Goal: Information Seeking & Learning: Find specific fact

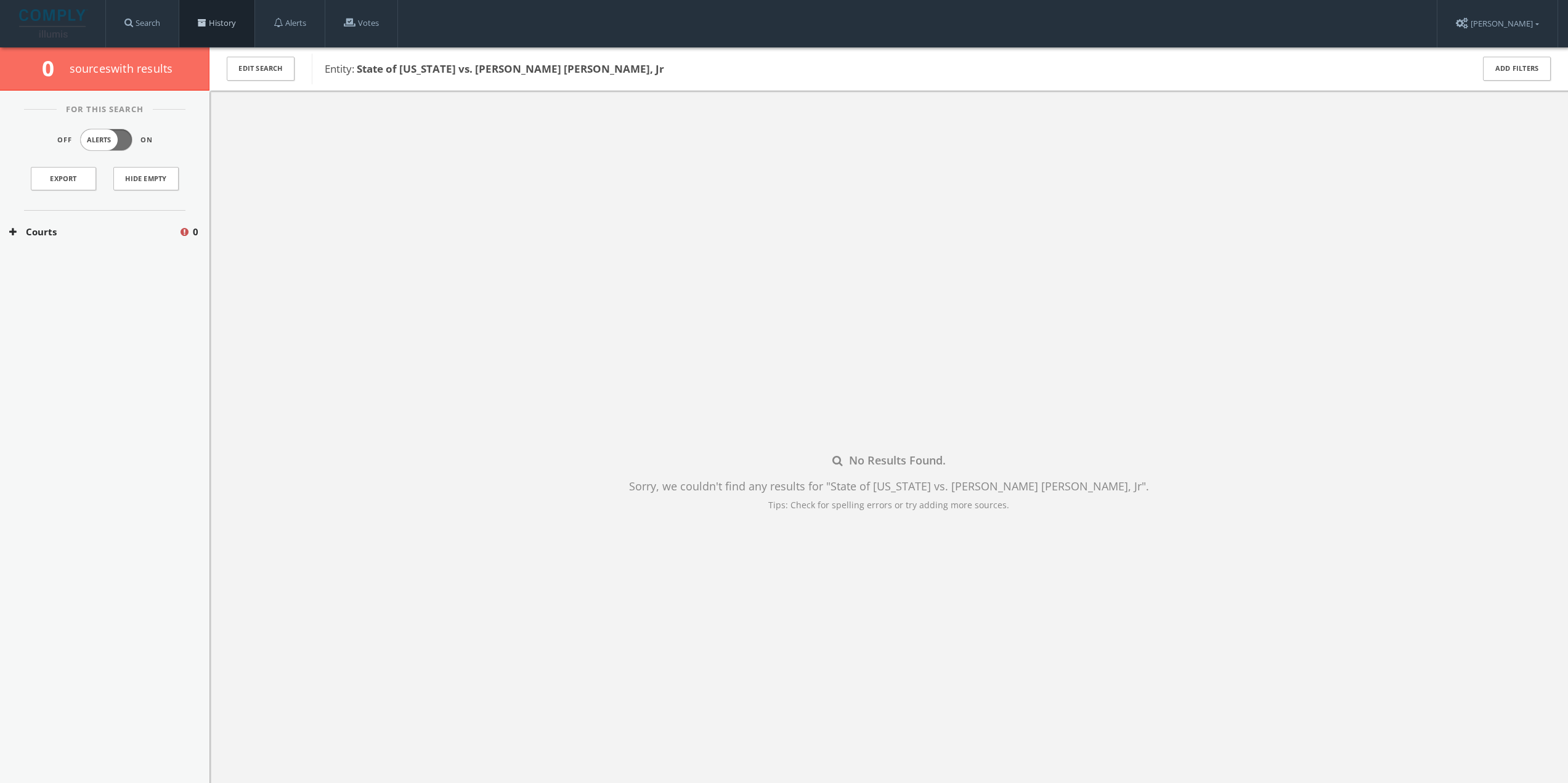
click at [205, 26] on span at bounding box center [202, 22] width 9 height 9
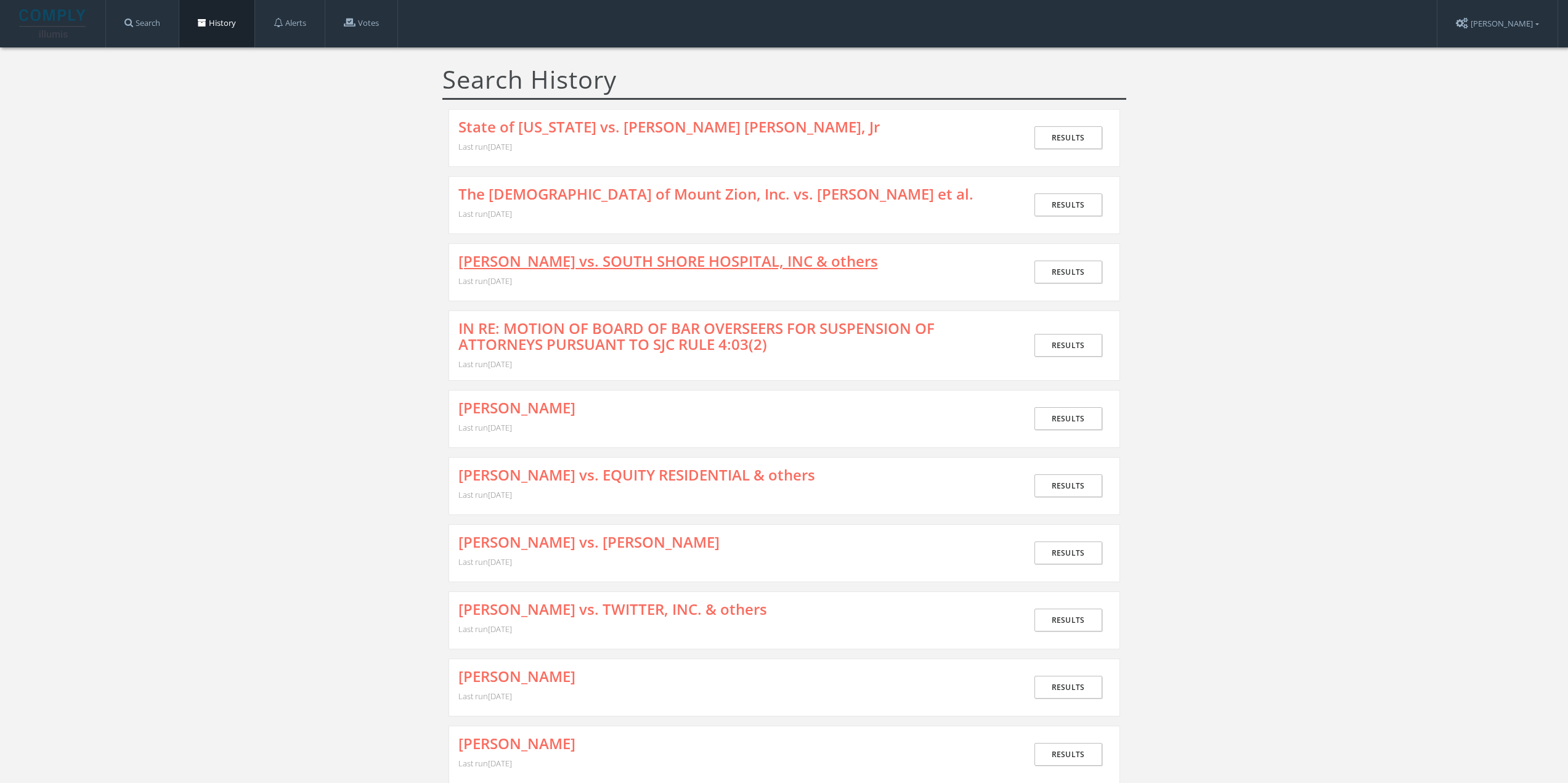
click at [525, 257] on link "[PERSON_NAME] vs. SOUTH SHORE HOSPITAL, INC & others" at bounding box center [667, 261] width 420 height 16
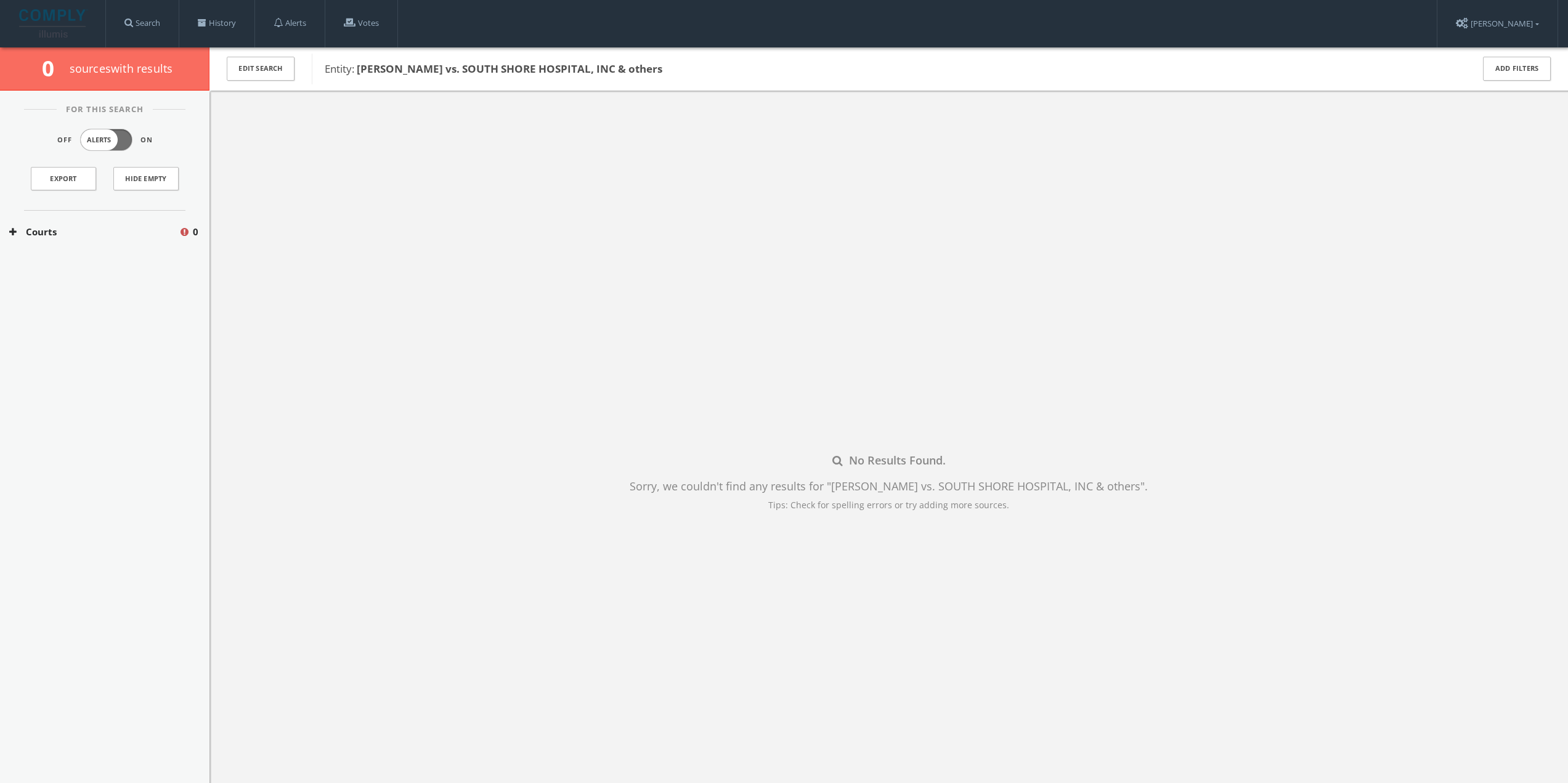
click at [97, 230] on button "Courts" at bounding box center [94, 232] width 169 height 14
click at [217, 19] on link "History" at bounding box center [217, 23] width 75 height 47
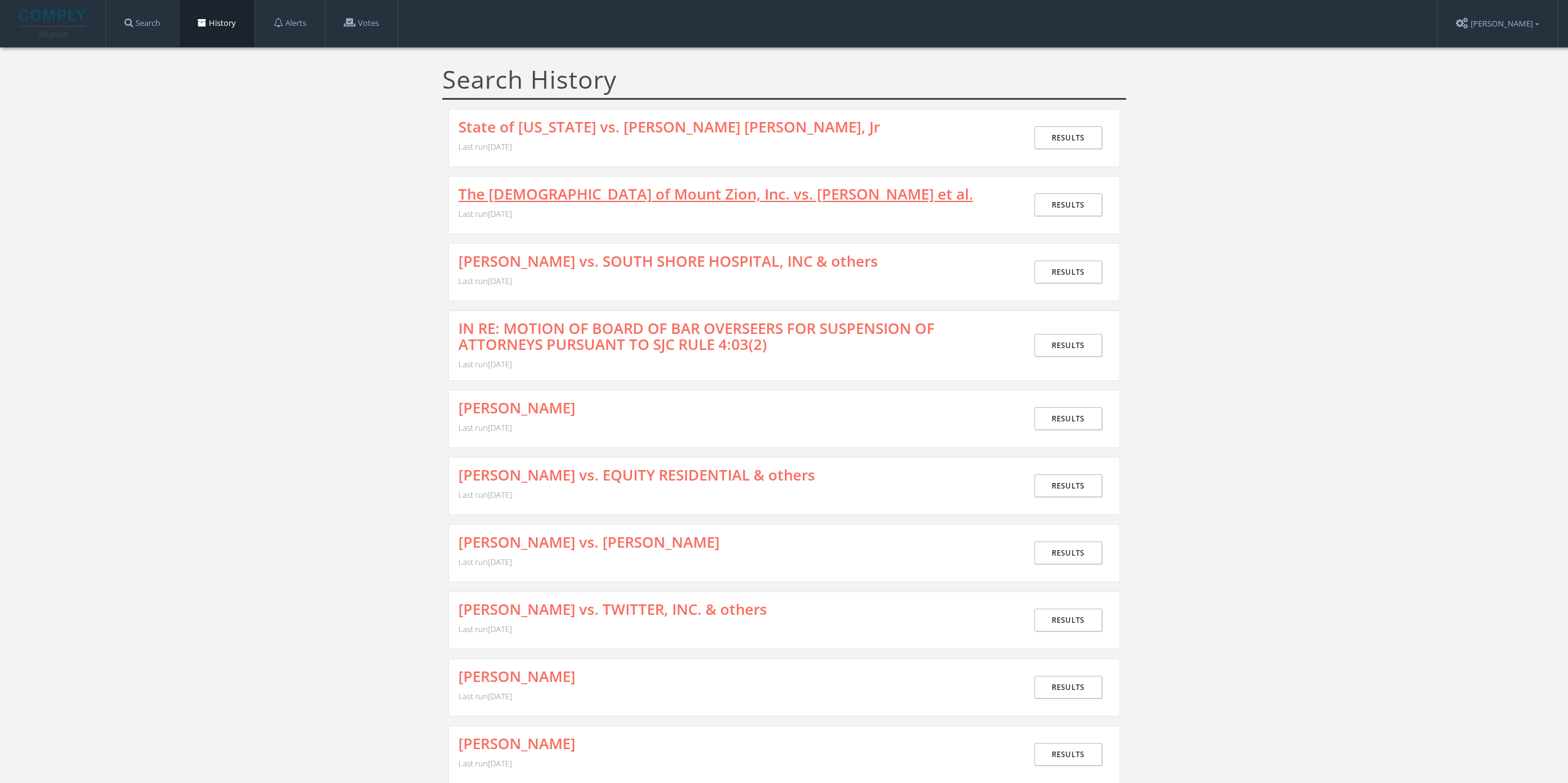
click at [501, 192] on link "The [DEMOGRAPHIC_DATA] of Mount Zion, Inc. vs. [PERSON_NAME] et al." at bounding box center [715, 194] width 515 height 16
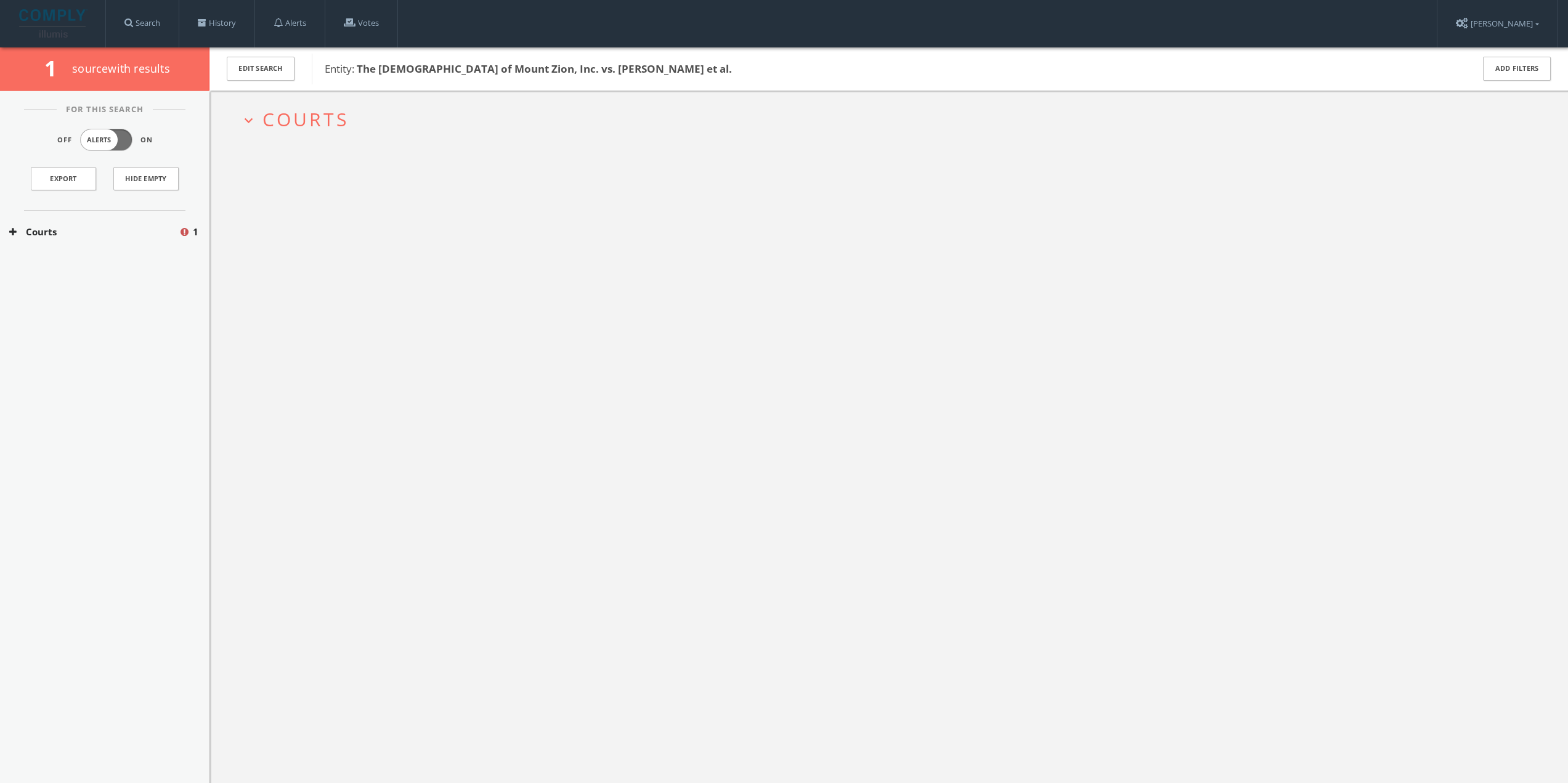
click at [49, 228] on button "Courts" at bounding box center [94, 232] width 169 height 14
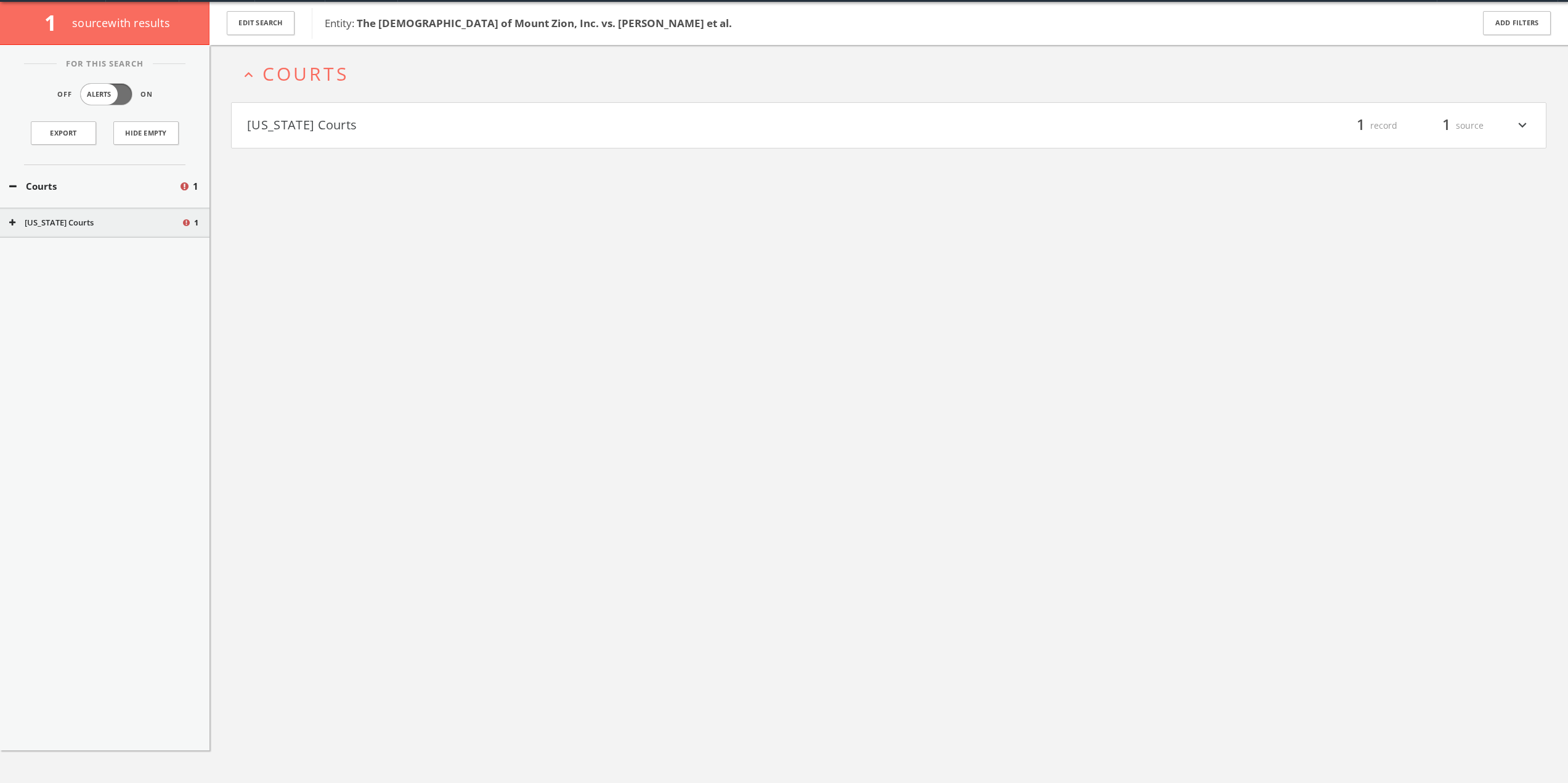
click at [353, 138] on h4 "[US_STATE] Courts filter_list 1 record 1 source expand_more" at bounding box center [888, 125] width 1314 height 45
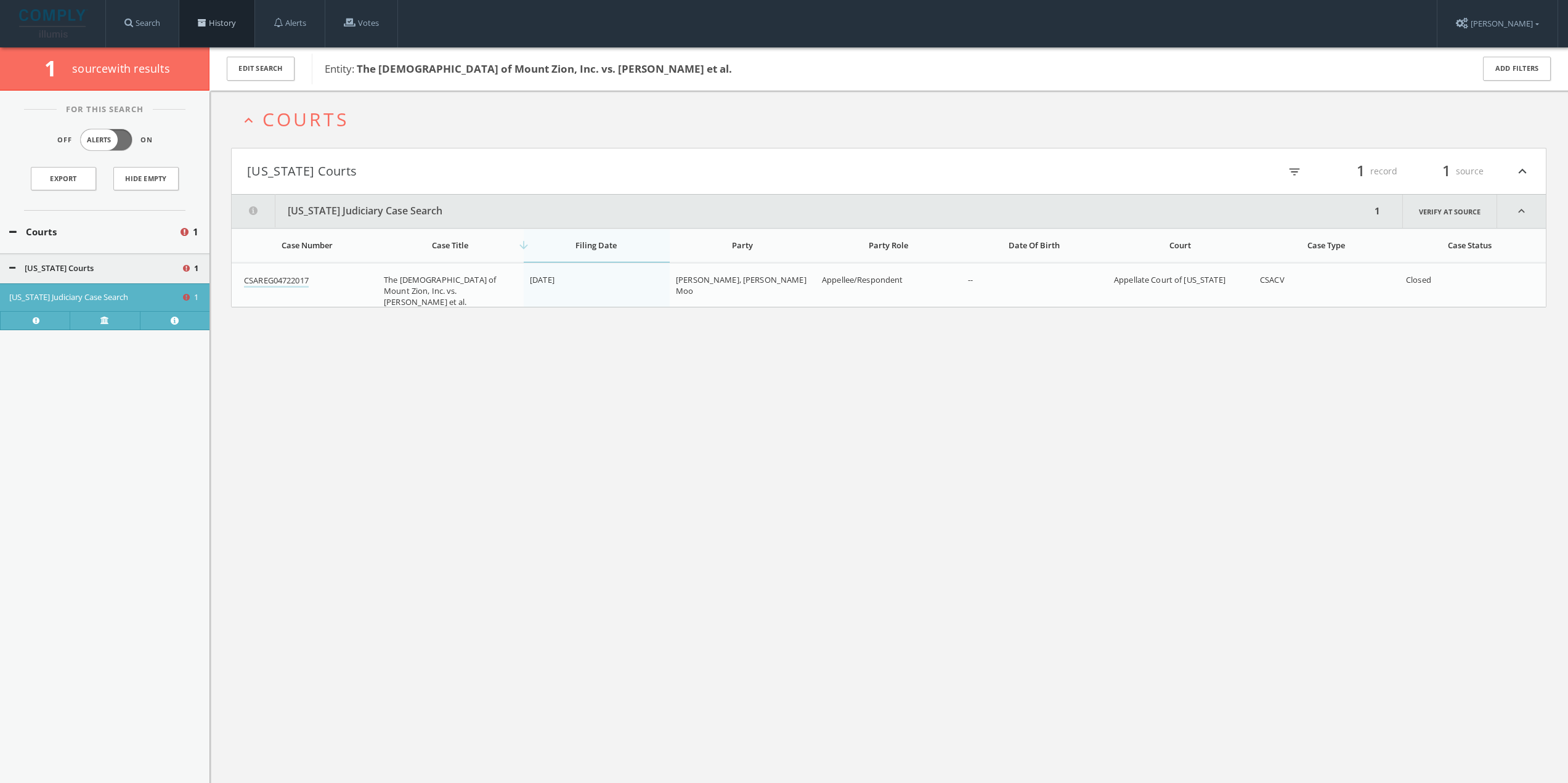
click at [202, 18] on span at bounding box center [202, 22] width 9 height 9
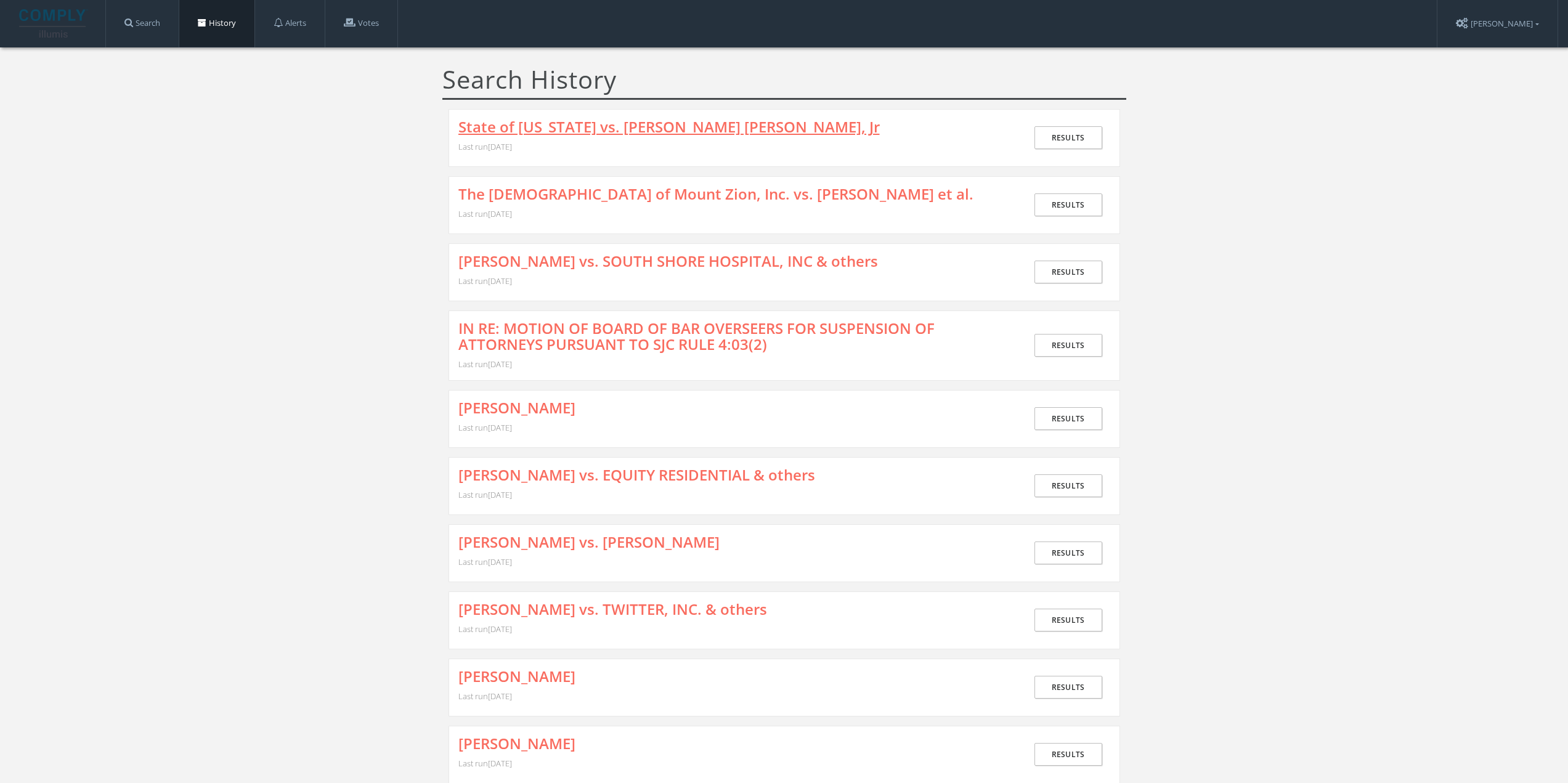
click at [567, 126] on link "State of [US_STATE] vs. [PERSON_NAME] [PERSON_NAME], Jr" at bounding box center [668, 127] width 422 height 16
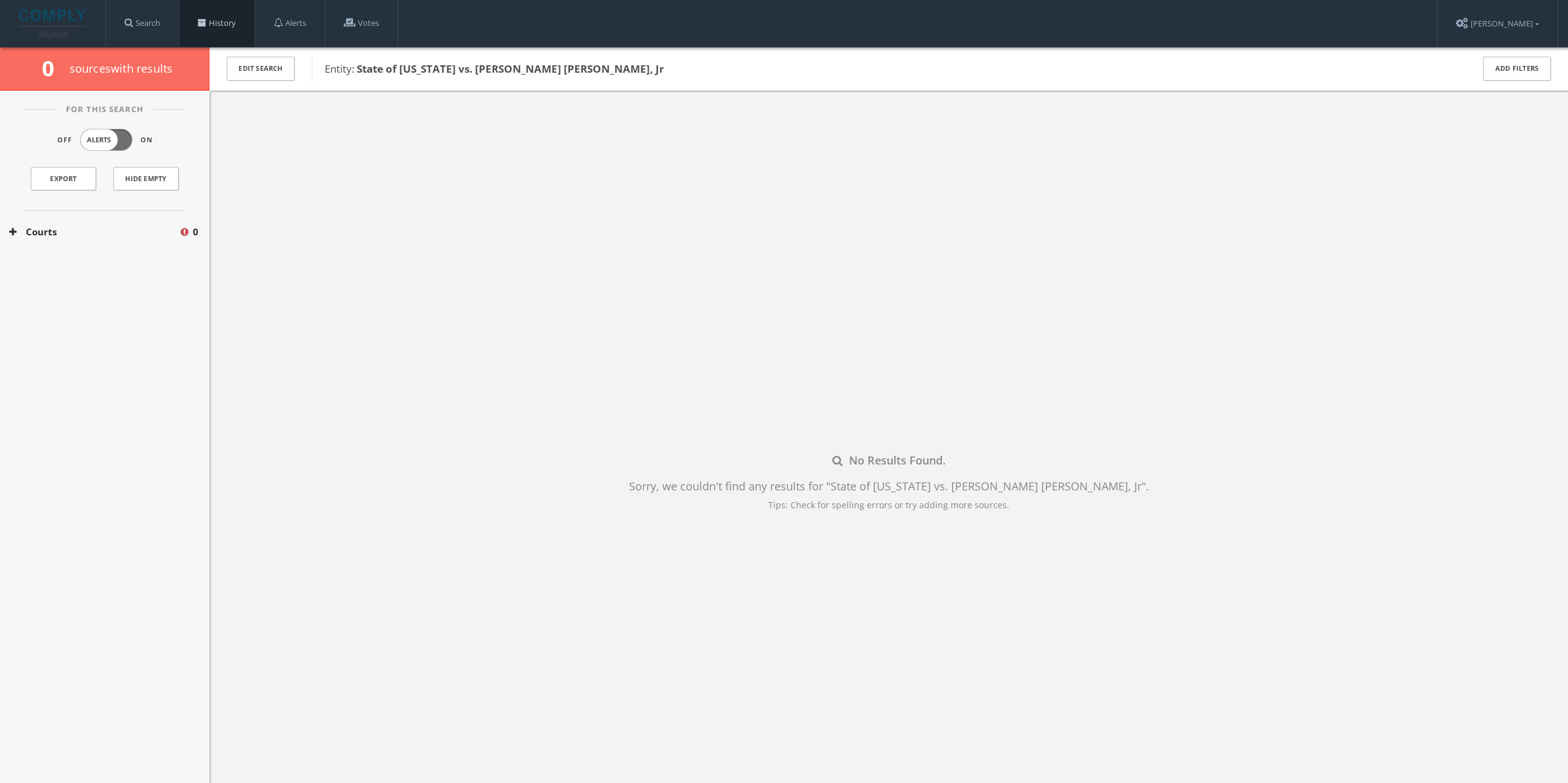
click at [223, 36] on link "History" at bounding box center [217, 23] width 75 height 47
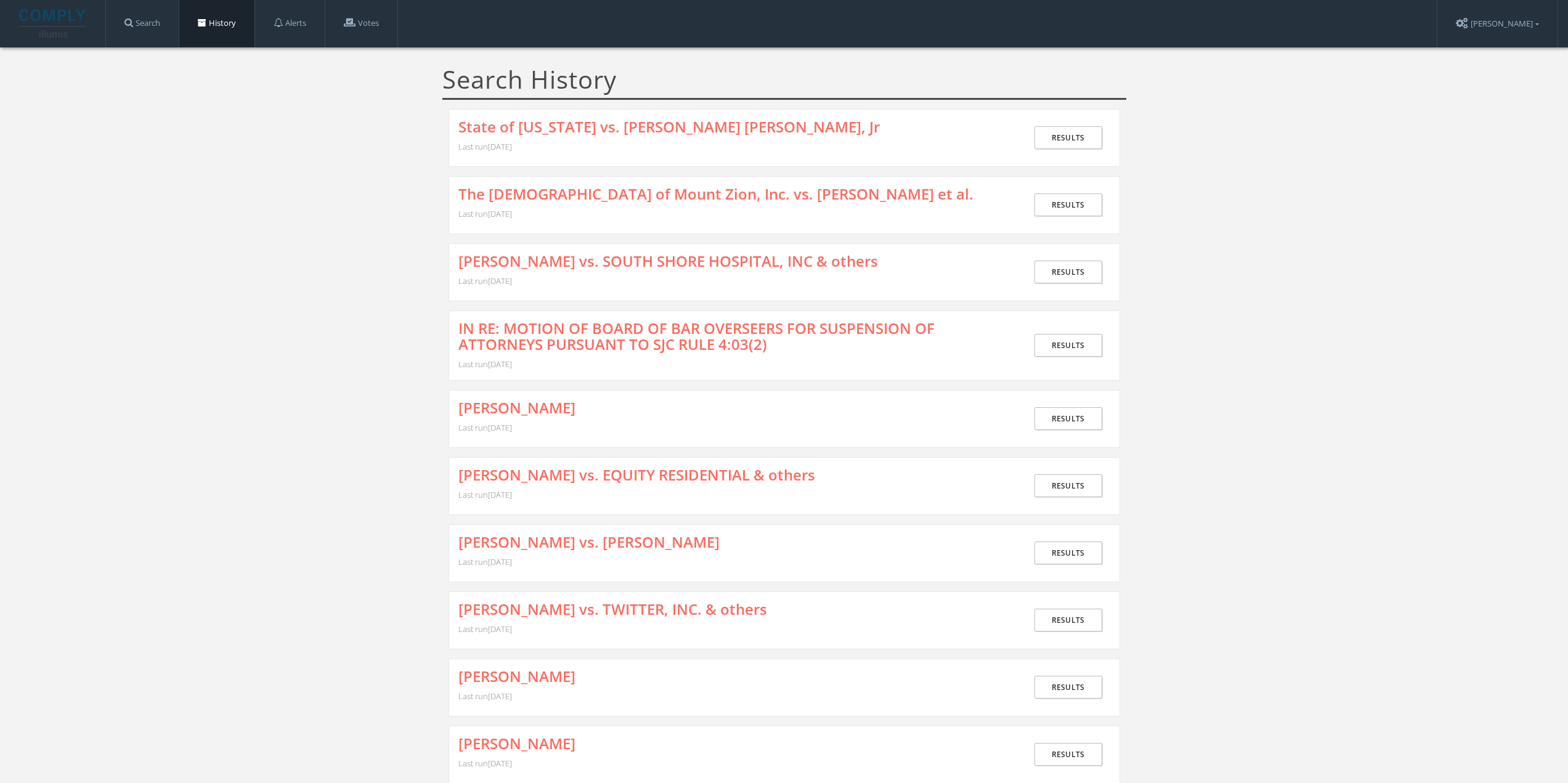
click at [550, 138] on div "State of [US_STATE] vs. [PERSON_NAME] [PERSON_NAME], Jr Last run [DATE]" at bounding box center [741, 138] width 567 height 38
click at [552, 128] on link "State of [US_STATE] vs. [PERSON_NAME] [PERSON_NAME], Jr" at bounding box center [668, 127] width 422 height 16
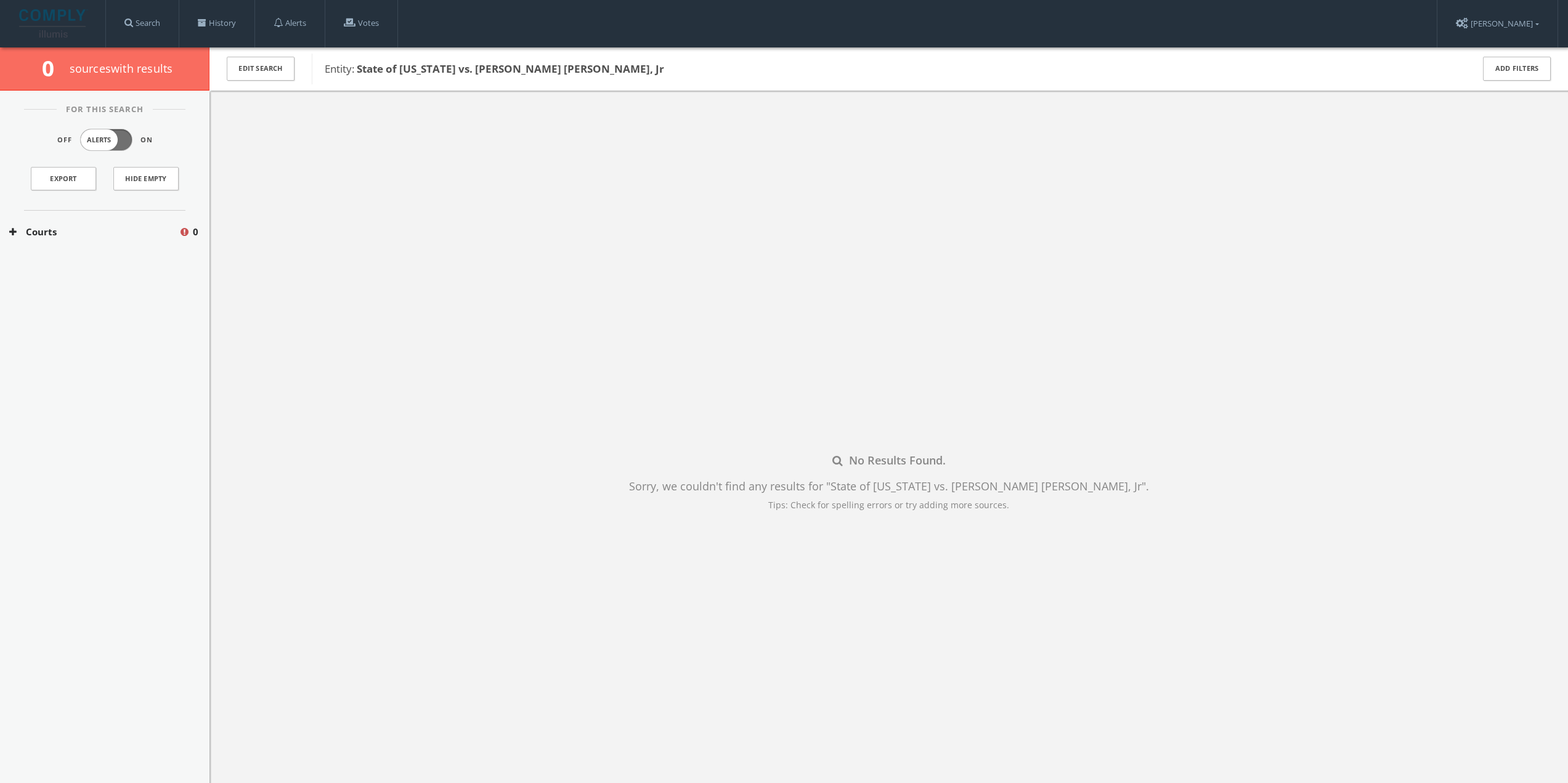
click at [94, 235] on button "Courts" at bounding box center [94, 232] width 169 height 14
click at [85, 259] on div "[US_STATE] Courts 0" at bounding box center [105, 269] width 209 height 31
click at [79, 295] on button "[US_STATE] Judiciary Case Search" at bounding box center [95, 297] width 172 height 12
drag, startPoint x: 284, startPoint y: 330, endPoint x: 212, endPoint y: 322, distance: 72.4
click at [284, 330] on div "No Results Found. Sorry, we couldn't find any results for " State of [US_STATE]…" at bounding box center [888, 481] width 1358 height 783
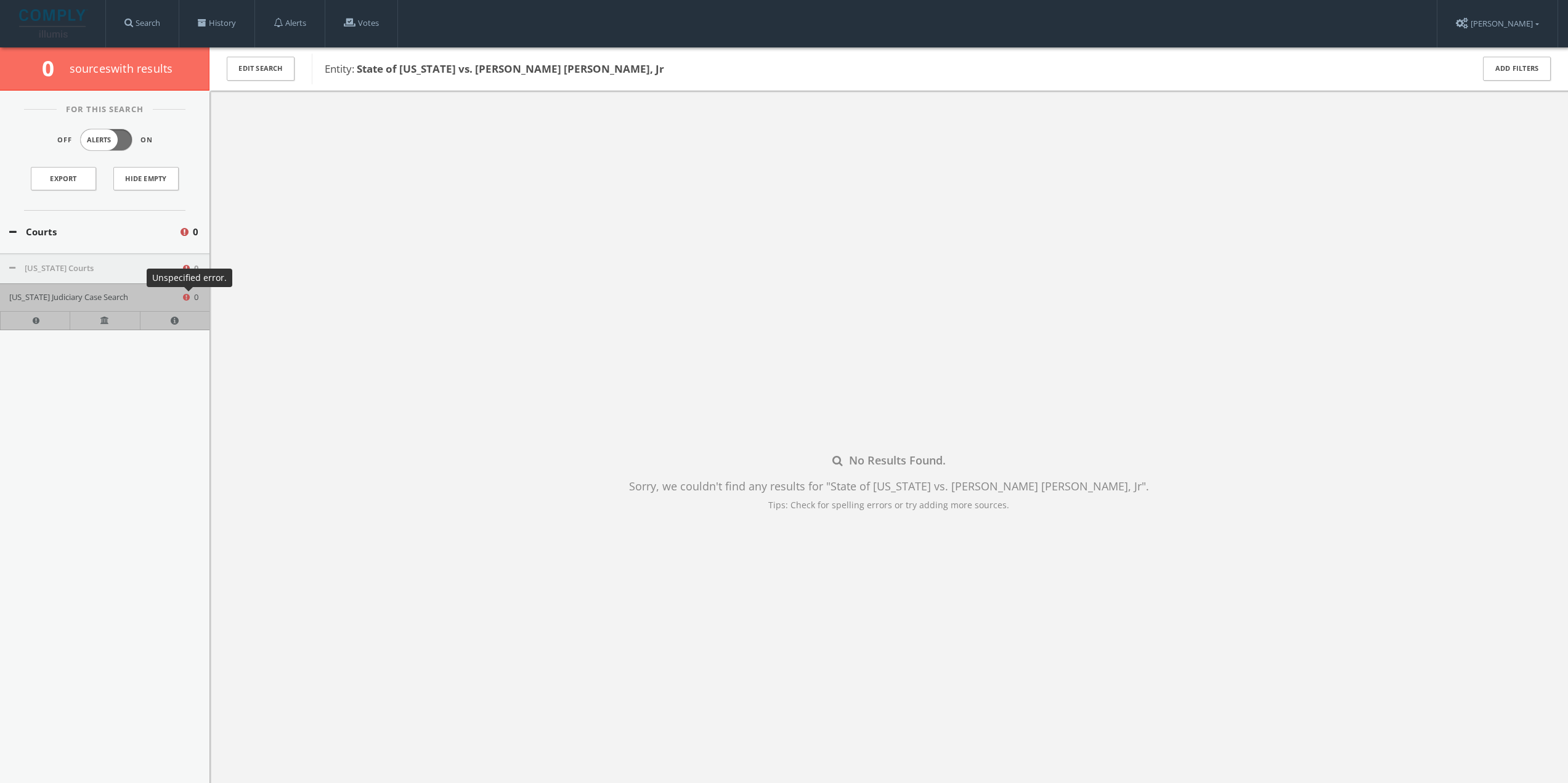
click at [188, 296] on icon at bounding box center [189, 298] width 12 height 11
click at [178, 324] on icon at bounding box center [175, 321] width 12 height 8
click at [376, 370] on div "No Results Found. Sorry, we couldn't find any results for " State of [US_STATE]…" at bounding box center [888, 481] width 1358 height 783
click at [212, 30] on link "History" at bounding box center [217, 23] width 75 height 47
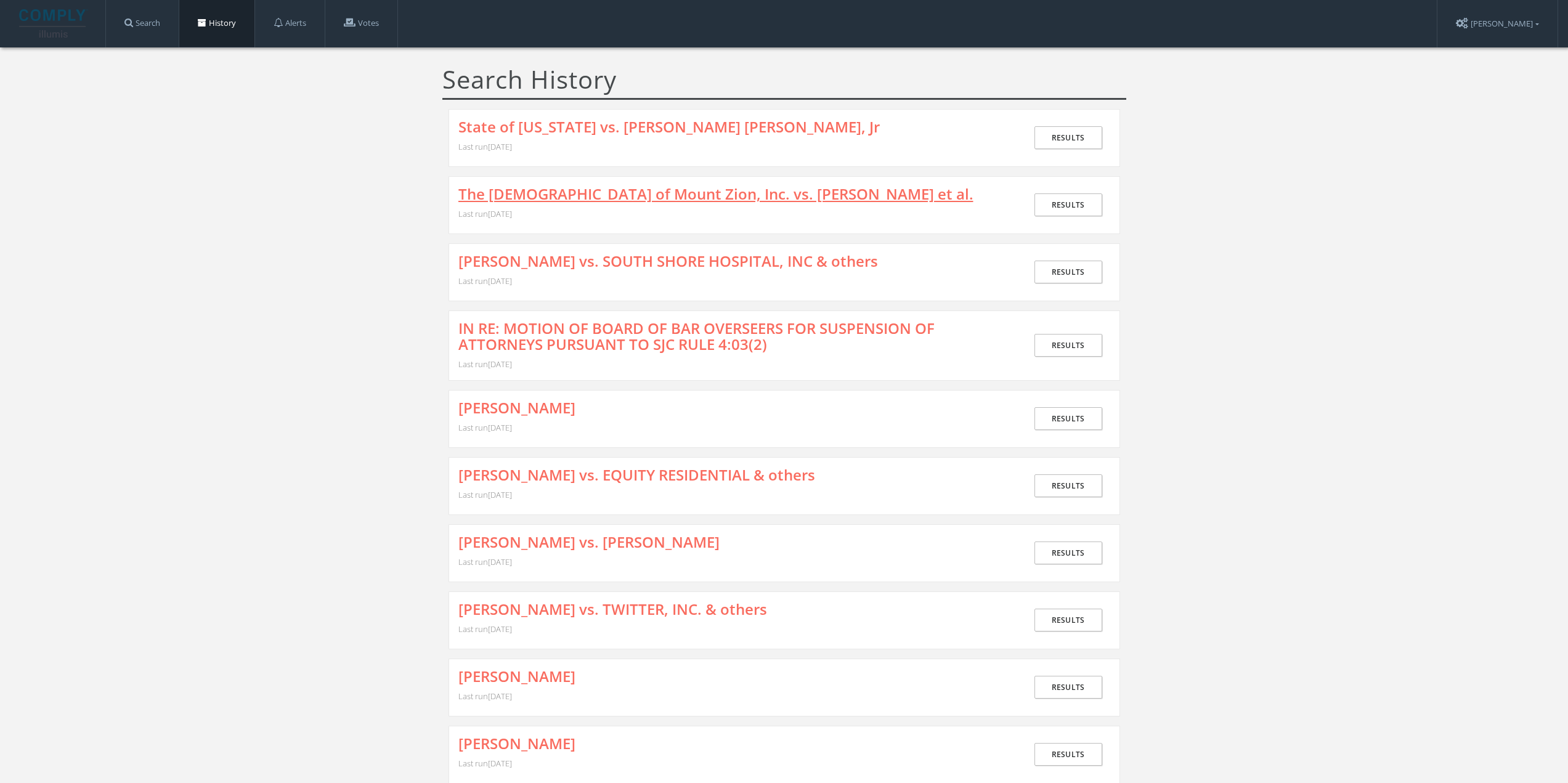
click at [530, 195] on link "The [DEMOGRAPHIC_DATA] of Mount Zion, Inc. vs. [PERSON_NAME] et al." at bounding box center [715, 194] width 515 height 16
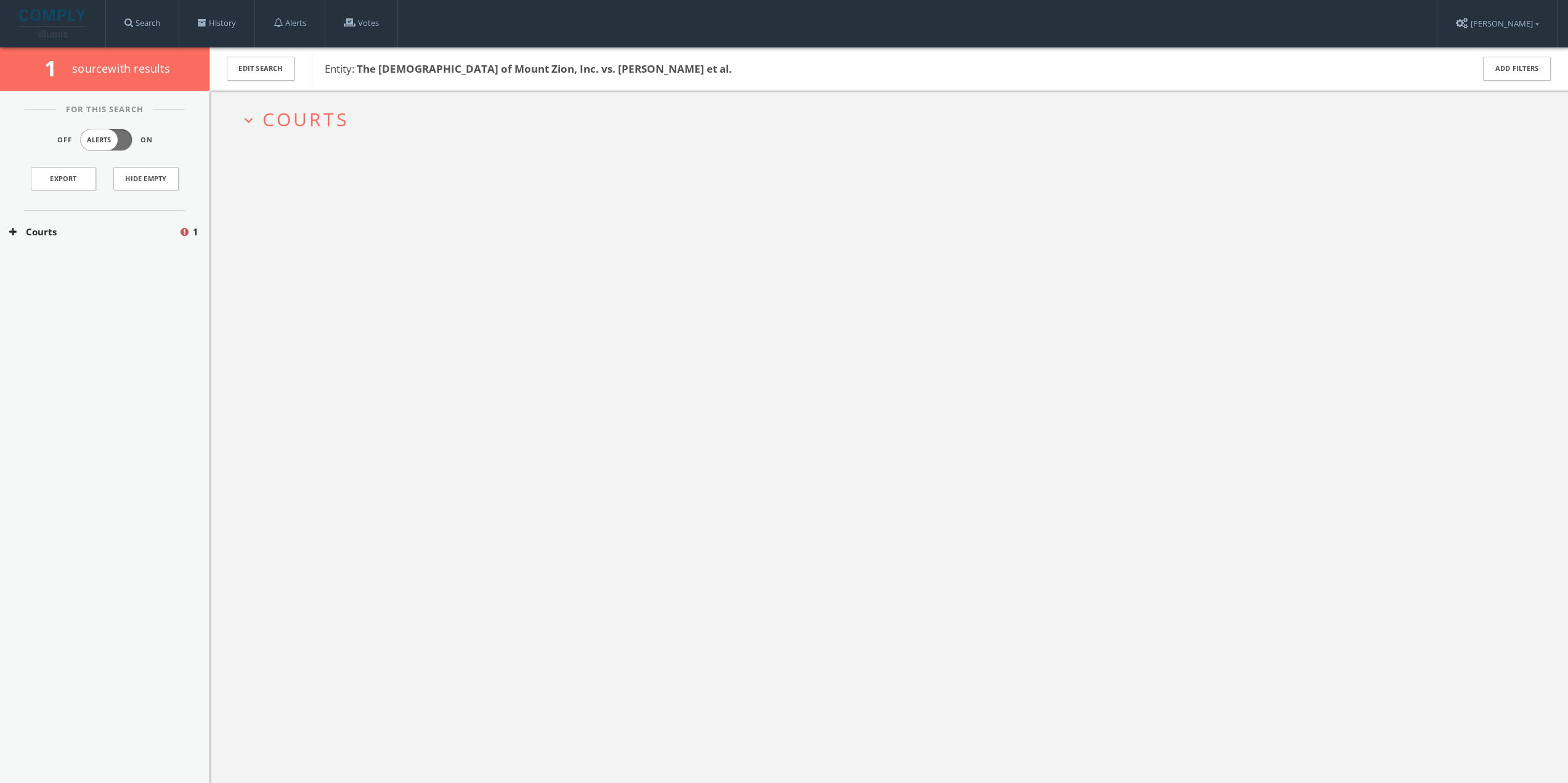
click at [75, 235] on button "Courts" at bounding box center [94, 232] width 169 height 14
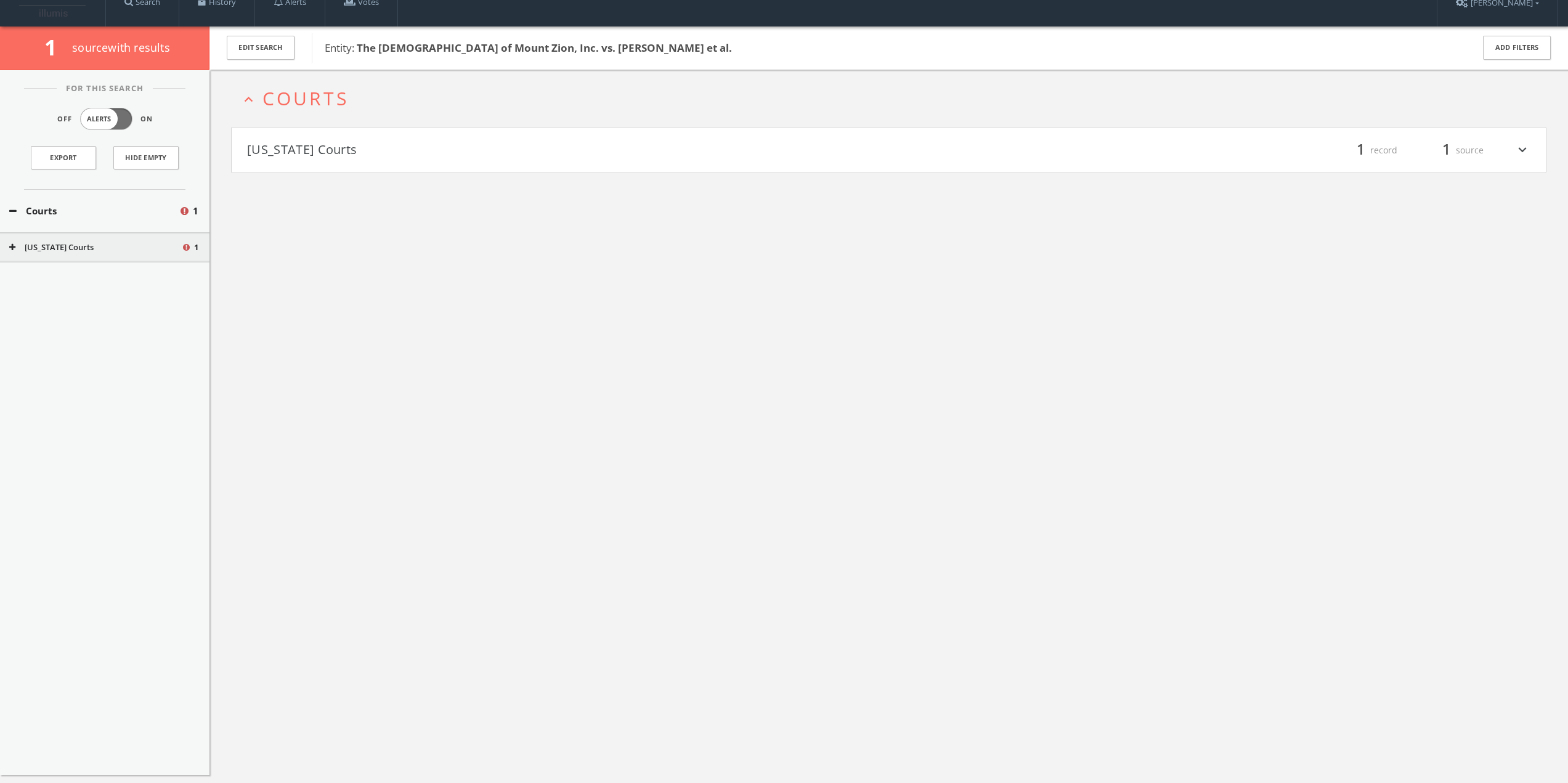
click at [56, 264] on div "For This Search Off Alerts On Export Hide Empty Courts 1 [US_STATE] Courts 1" at bounding box center [105, 422] width 209 height 705
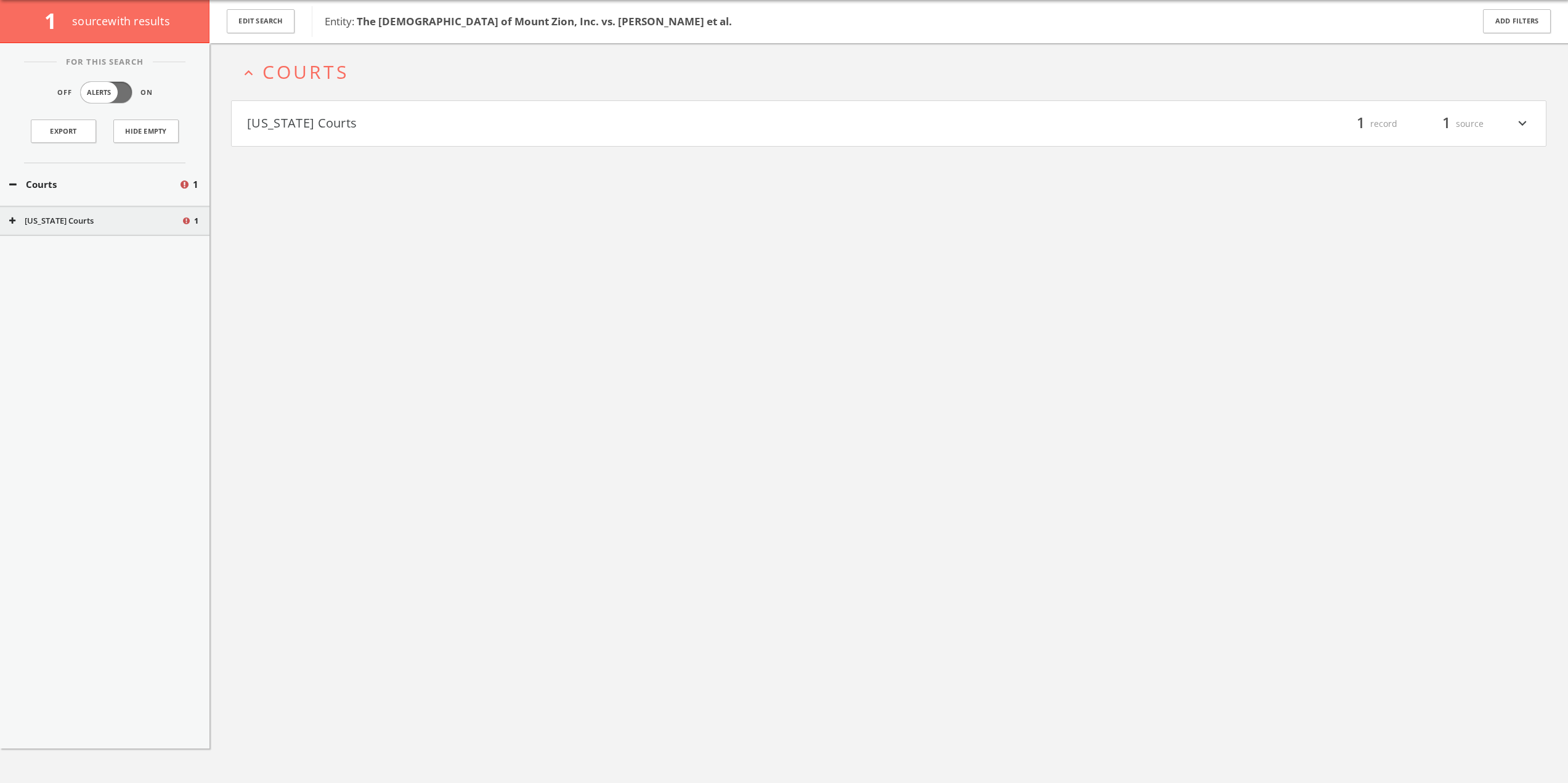
click at [71, 226] on button "[US_STATE] Courts" at bounding box center [95, 221] width 172 height 12
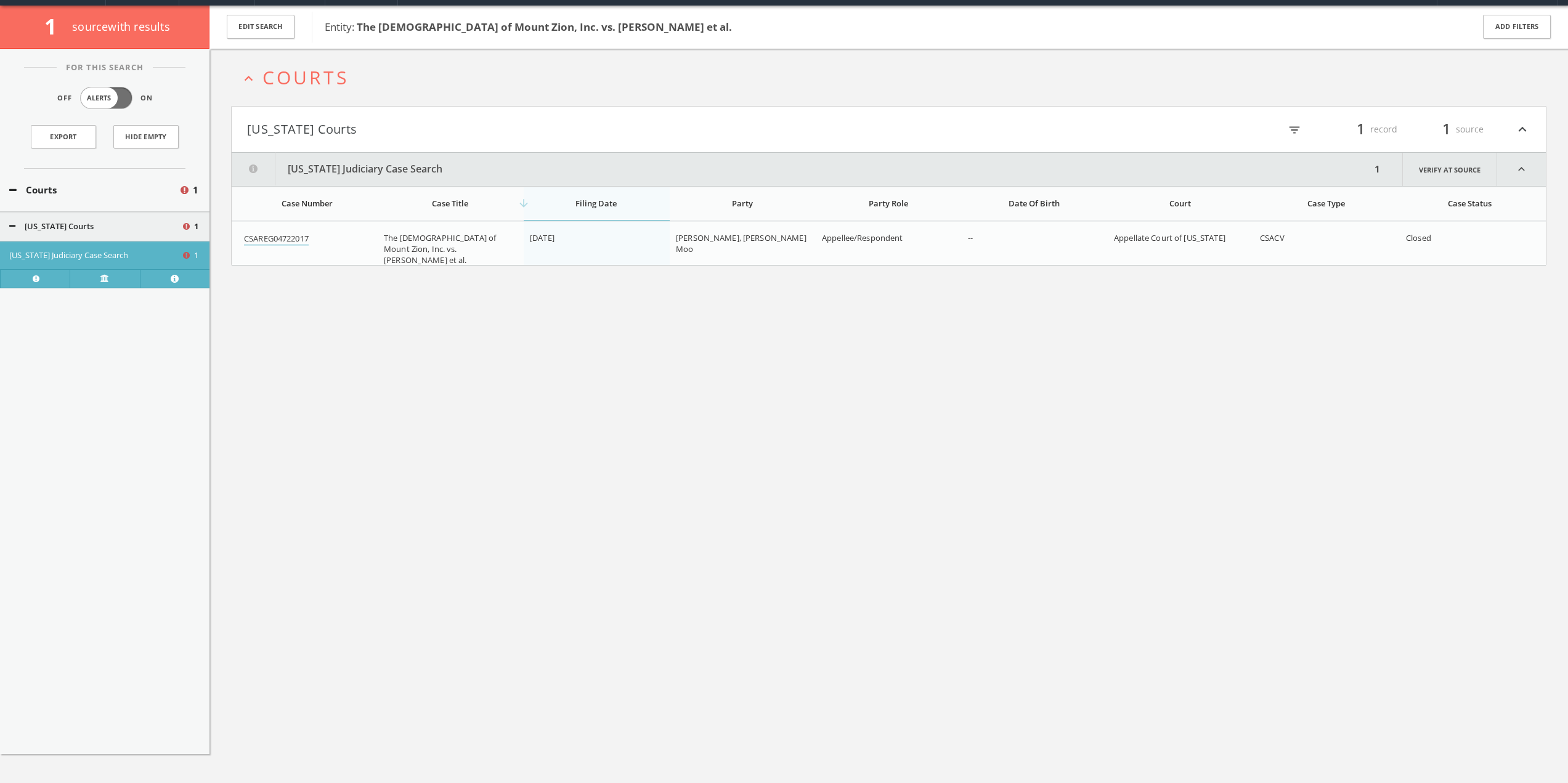
scroll to position [11, 0]
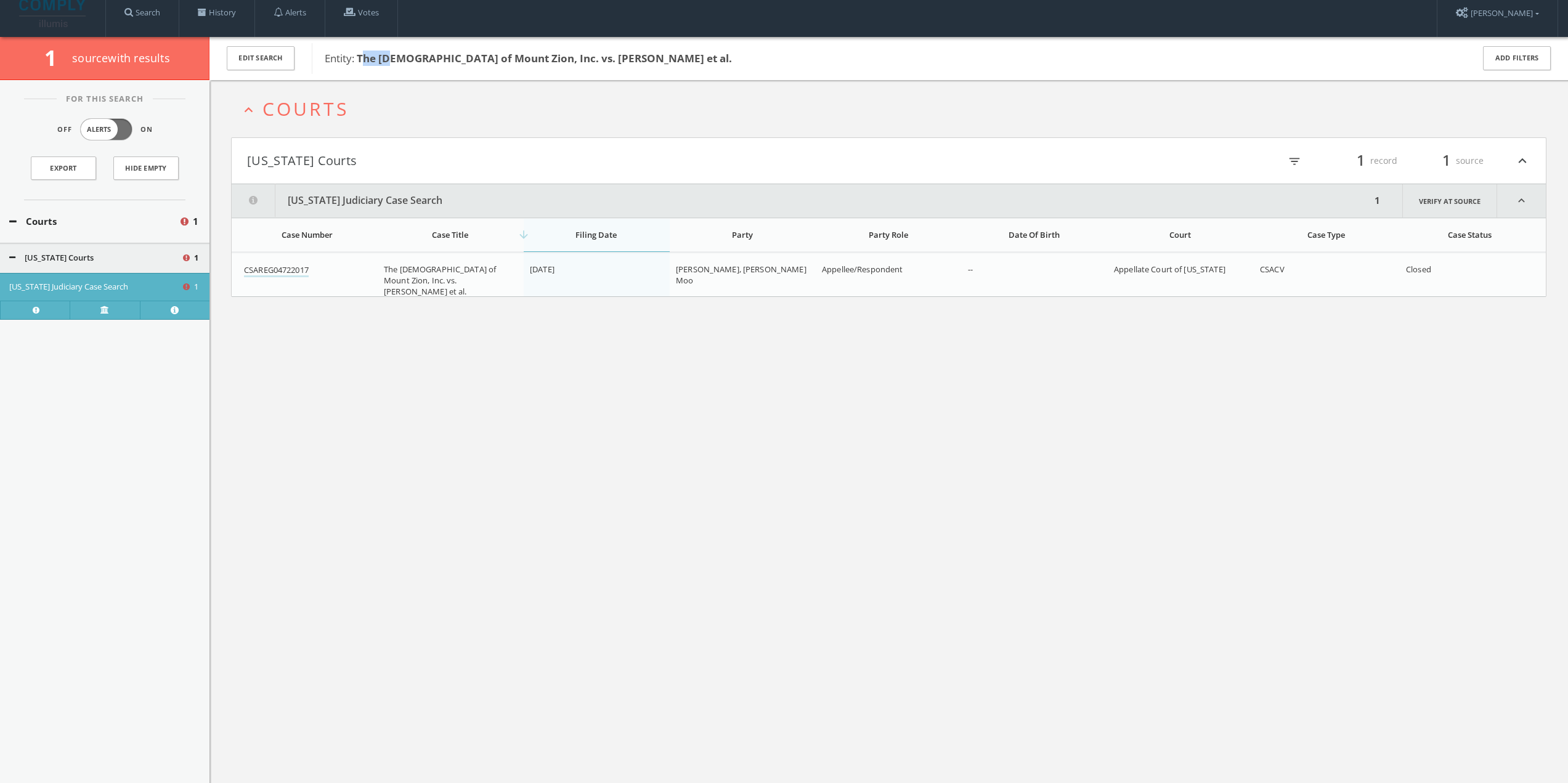
drag, startPoint x: 361, startPoint y: 56, endPoint x: 393, endPoint y: 57, distance: 32.0
click at [393, 57] on b "The [DEMOGRAPHIC_DATA] of Mount Zion, Inc. vs. [PERSON_NAME] et al." at bounding box center [543, 58] width 375 height 14
click at [374, 55] on b "The [DEMOGRAPHIC_DATA] of Mount Zion, Inc. vs. [PERSON_NAME] et al." at bounding box center [543, 58] width 375 height 14
drag, startPoint x: 359, startPoint y: 56, endPoint x: 654, endPoint y: 56, distance: 295.0
click at [654, 56] on span "Entity: The [DEMOGRAPHIC_DATA] of Mount Zion, Inc. vs. [PERSON_NAME] et al." at bounding box center [890, 59] width 1131 height 16
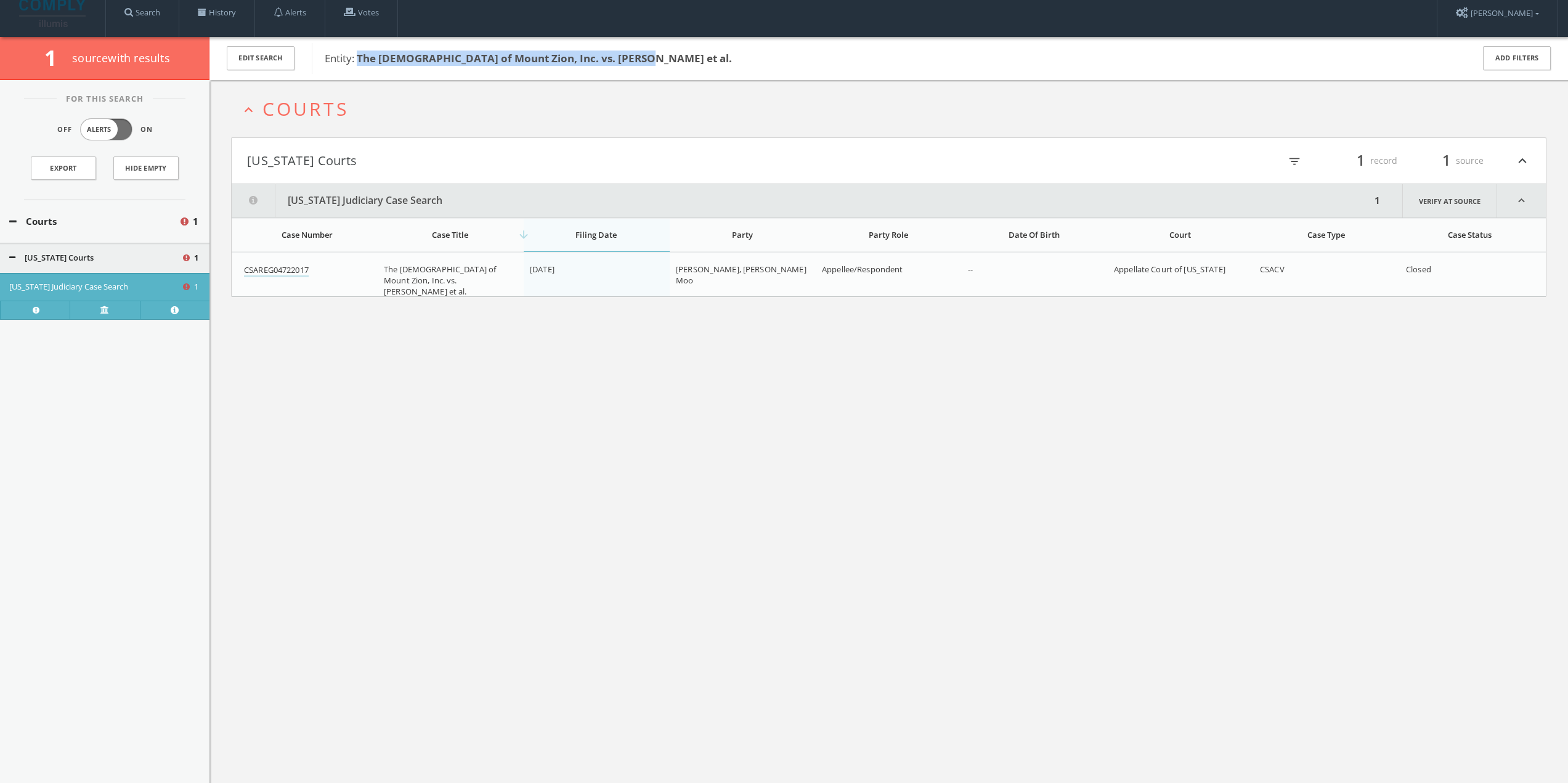
copy b "The [DEMOGRAPHIC_DATA] of Mount Zion, Inc. vs. [PERSON_NAME] et al."
click at [425, 489] on div "expand_less Courts [US_STATE] Courts filter_list 1 record 1 source expand_less …" at bounding box center [888, 471] width 1358 height 783
click at [201, 15] on span at bounding box center [202, 12] width 9 height 9
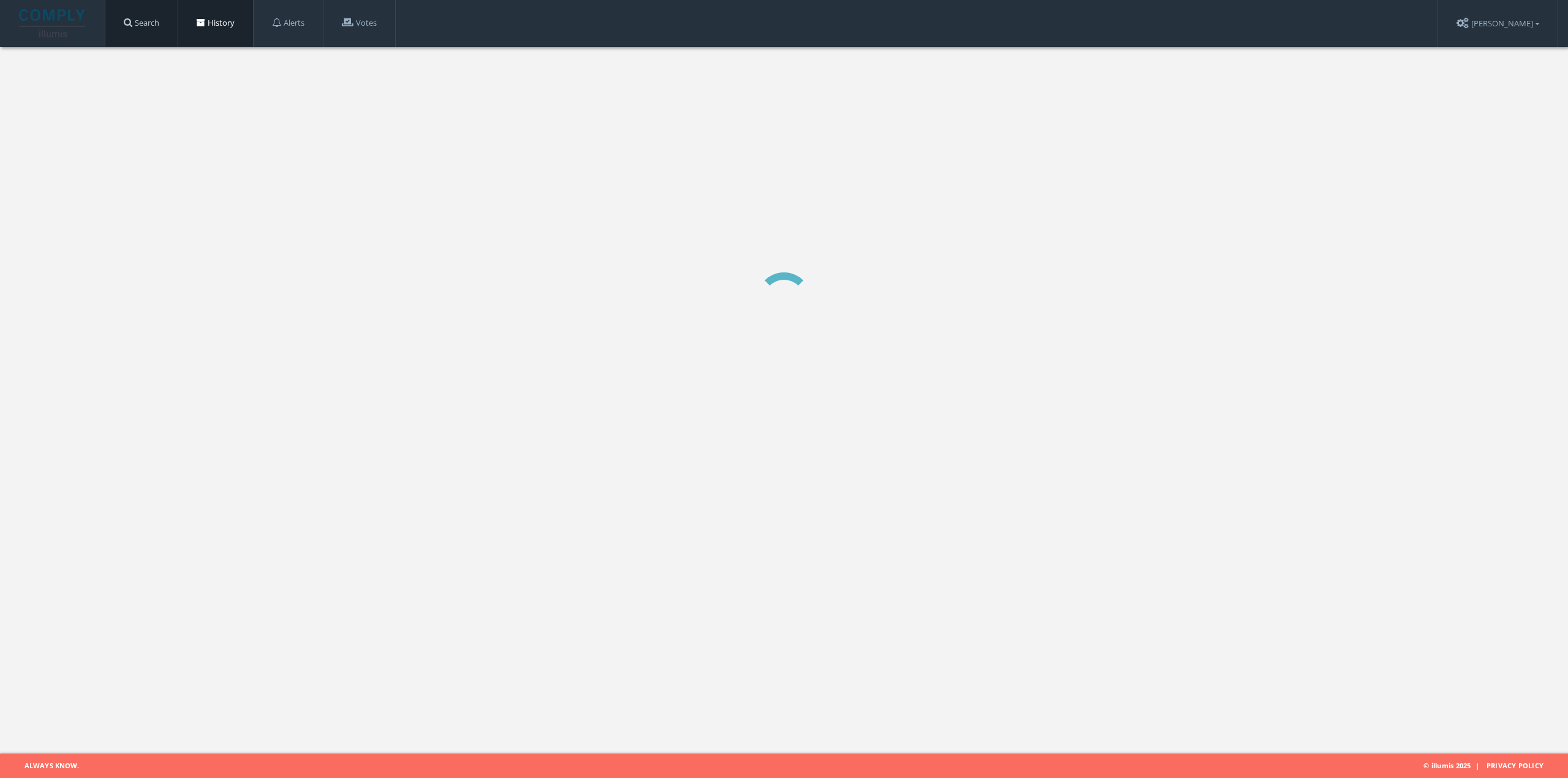
click at [165, 20] on link "Search" at bounding box center [141, 23] width 73 height 47
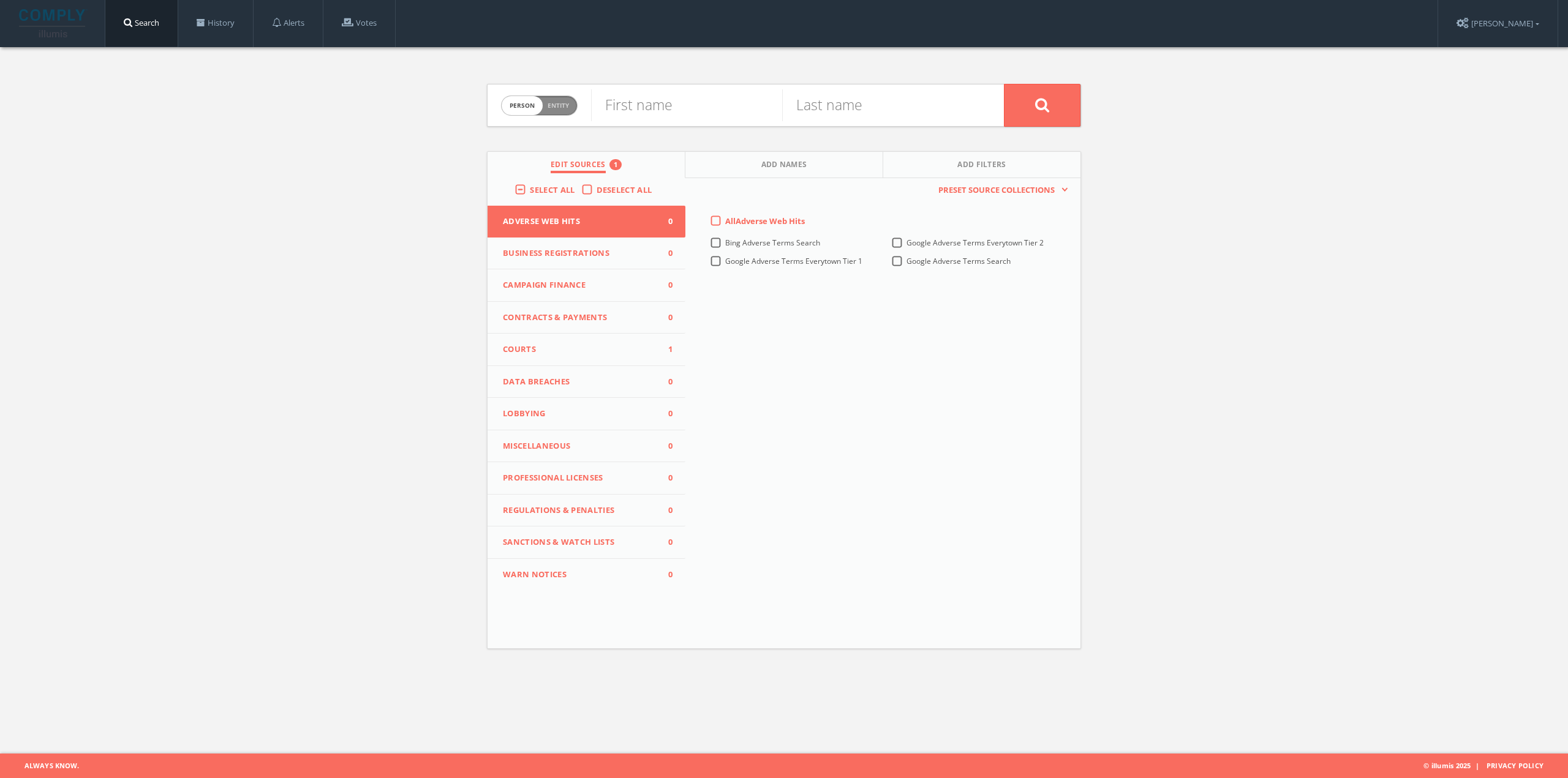
click at [579, 346] on span "Courts" at bounding box center [579, 349] width 152 height 12
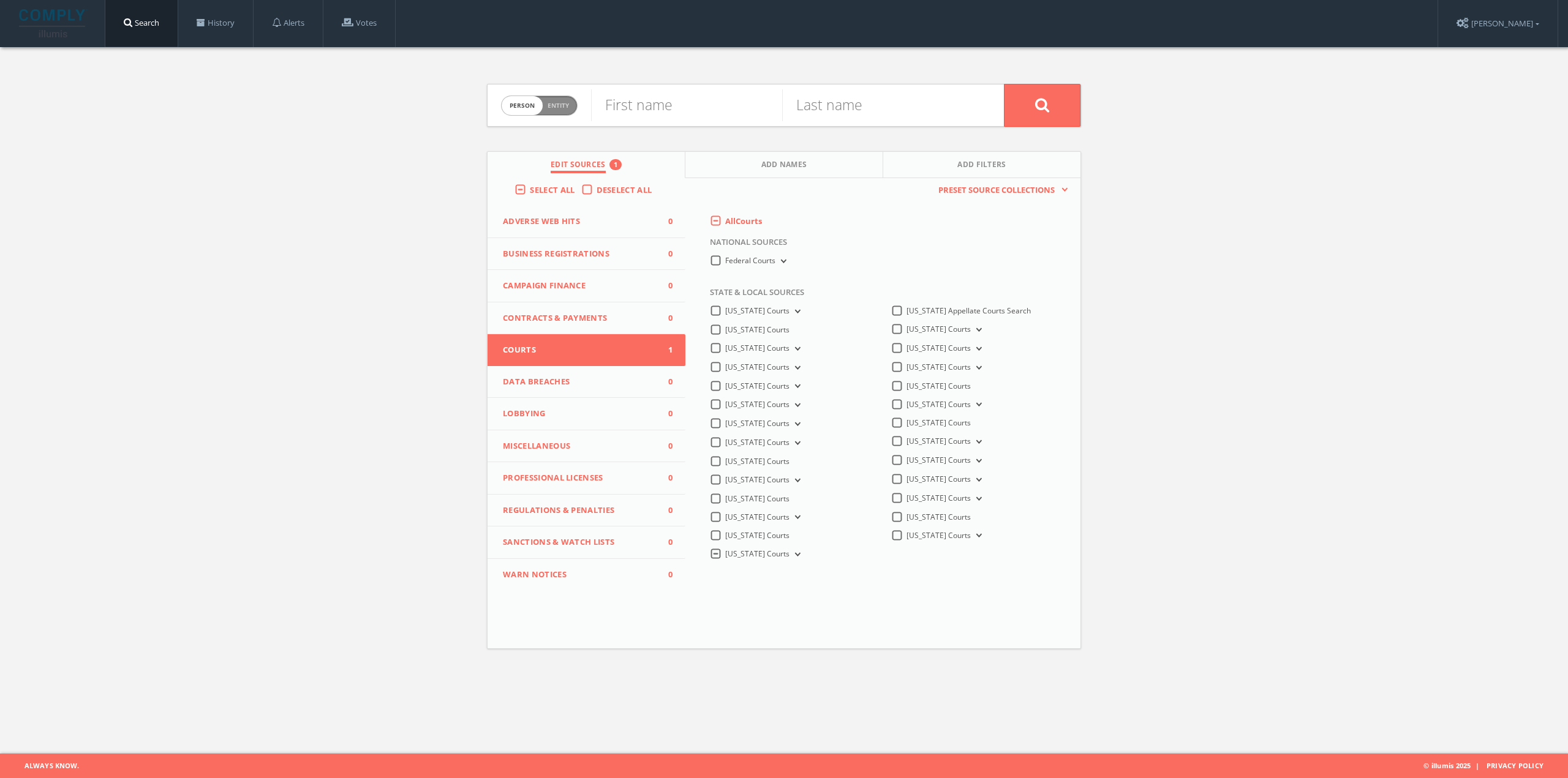
click at [576, 97] on div "Person Entity person" at bounding box center [540, 106] width 76 height 43
click at [570, 110] on span "Person Entity" at bounding box center [539, 106] width 75 height 19
checkbox input "true"
click at [630, 108] on input "text" at bounding box center [797, 105] width 413 height 32
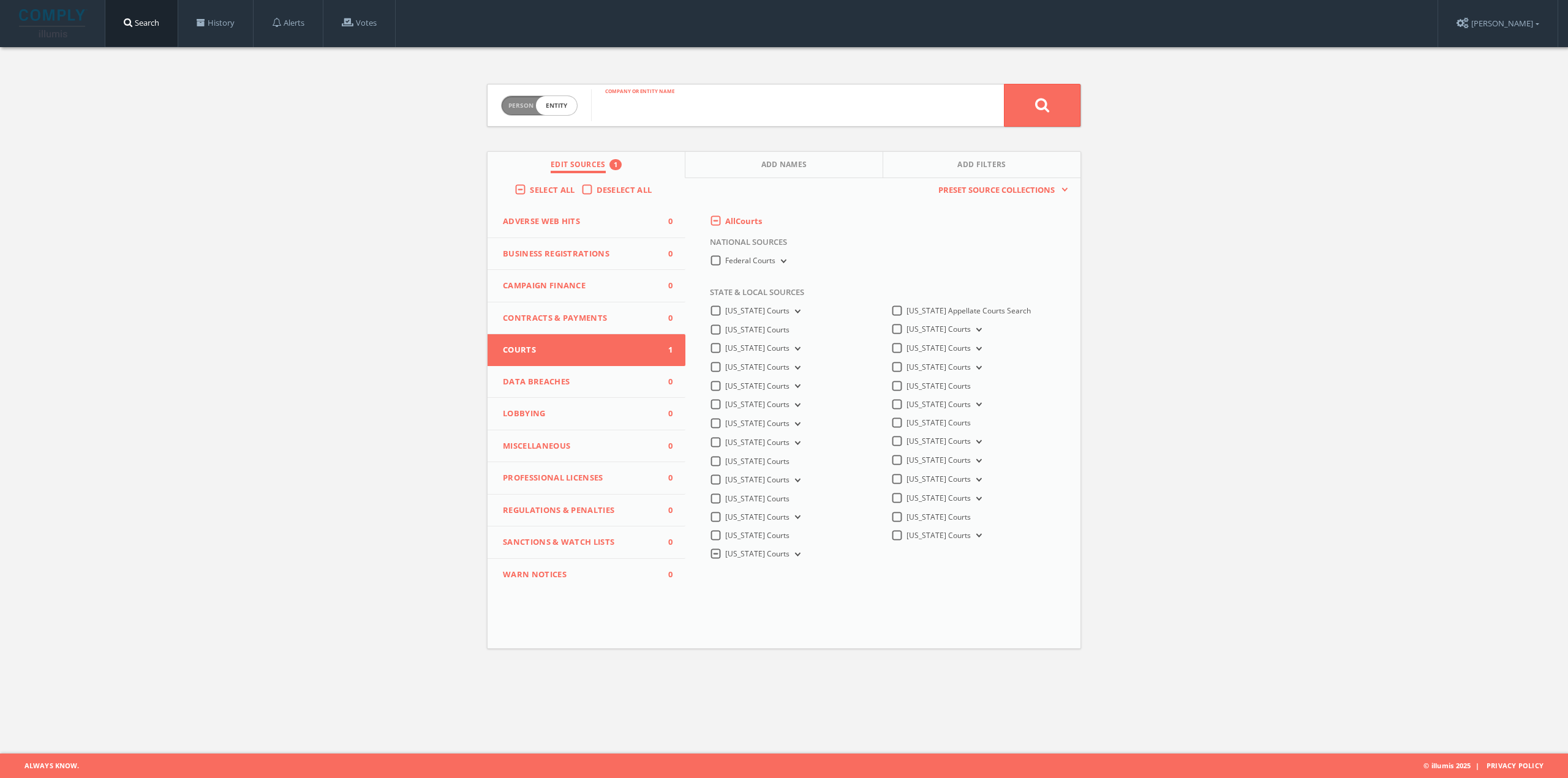
paste input "[PERSON_NAME] [PERSON_NAME]"
click at [723, 112] on input "[PERSON_NAME] [PERSON_NAME] [PERSON_NAME]" at bounding box center [797, 105] width 413 height 32
click at [604, 109] on input "[PERSON_NAME] [PERSON_NAME] [PERSON_NAME]" at bounding box center [797, 105] width 413 height 32
click at [729, 111] on input "[PERSON_NAME] [PERSON_NAME] [PERSON_NAME]" at bounding box center [797, 105] width 413 height 32
type input "[PERSON_NAME] [PERSON_NAME] [PERSON_NAME]"
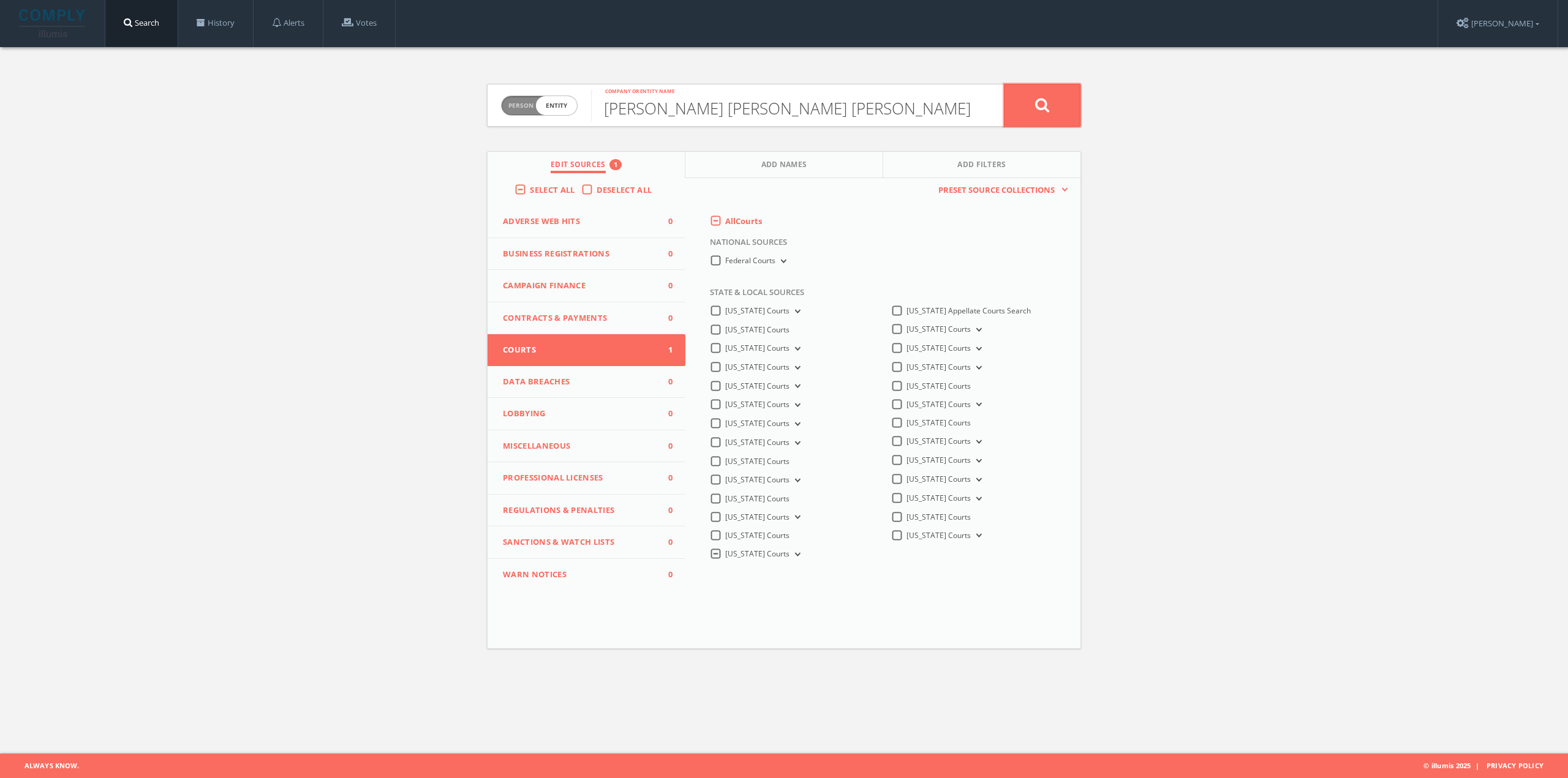
click at [1041, 118] on button at bounding box center [1042, 105] width 76 height 43
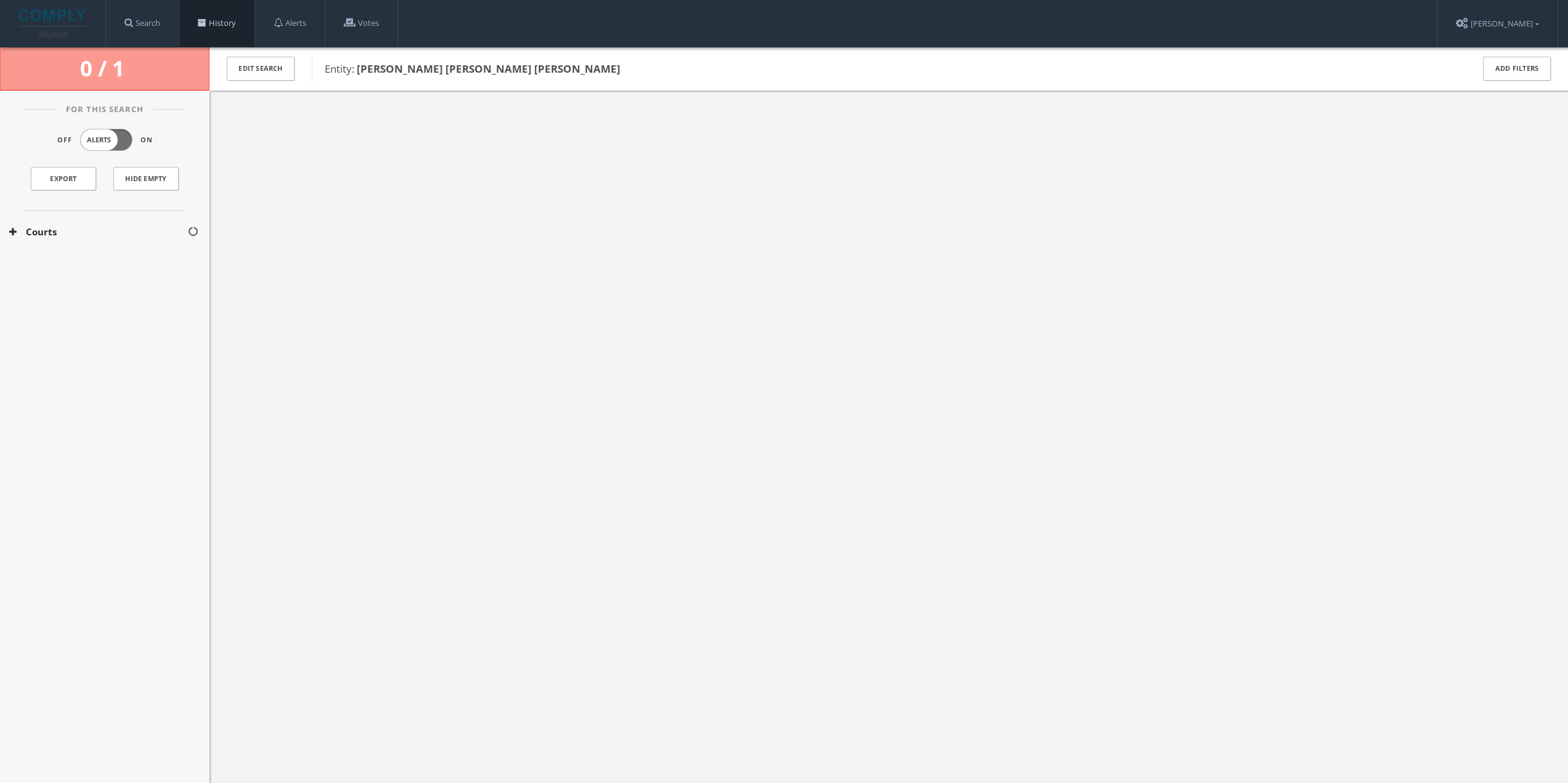
click at [235, 19] on link "History" at bounding box center [217, 23] width 75 height 47
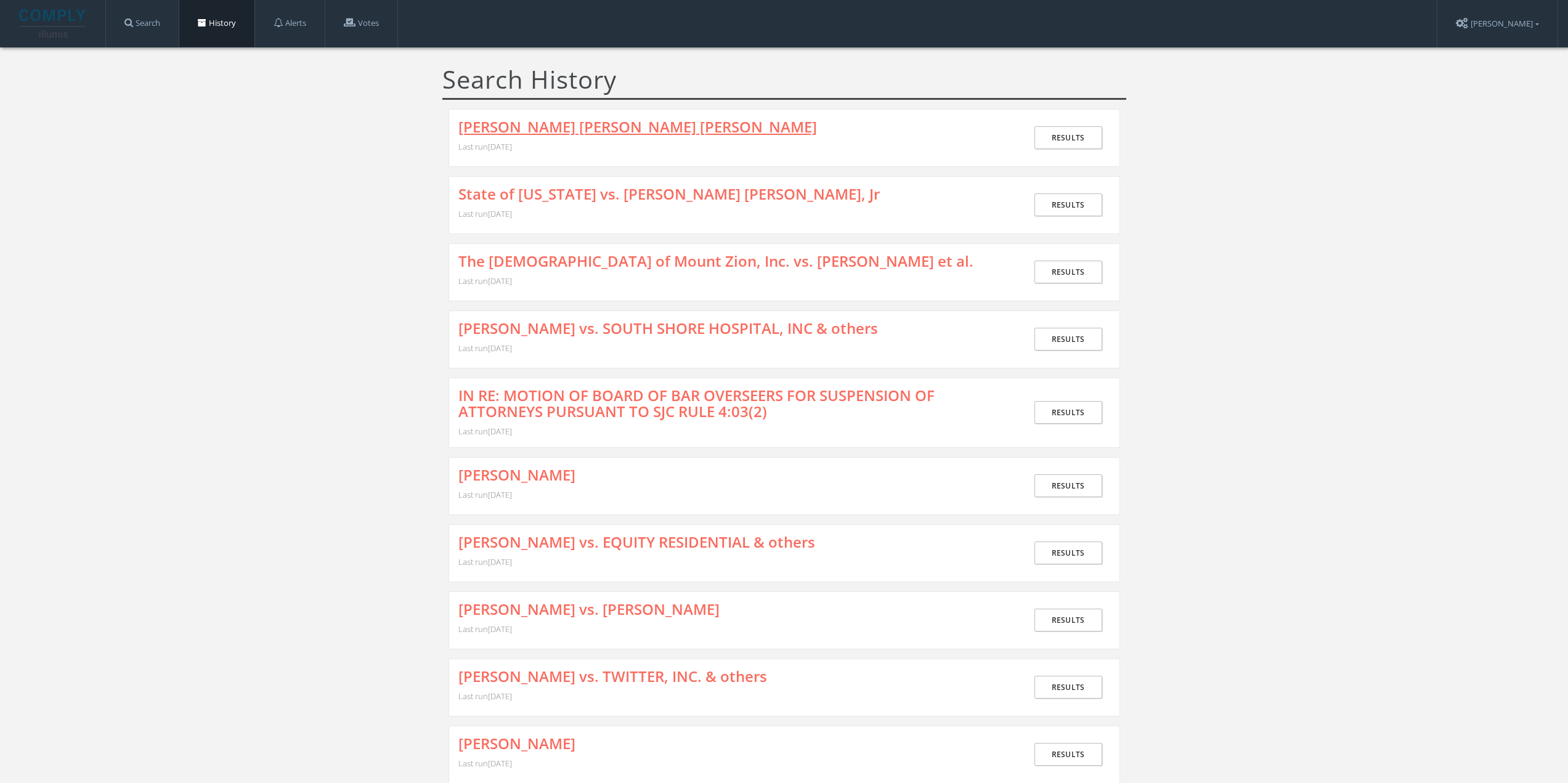
click at [579, 129] on link "[PERSON_NAME] [PERSON_NAME] [PERSON_NAME]" at bounding box center [637, 127] width 358 height 16
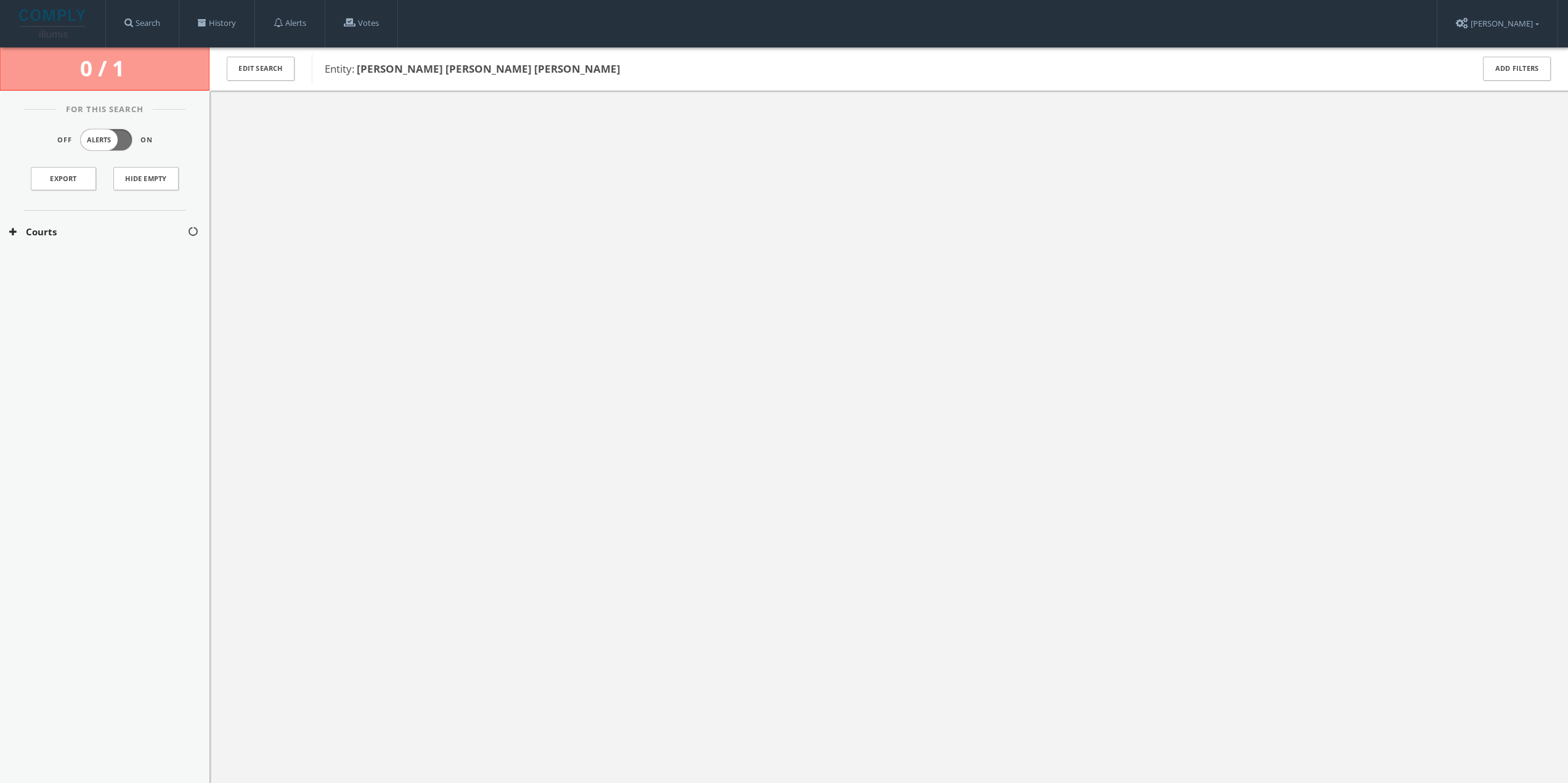
click at [131, 230] on button "Courts" at bounding box center [98, 232] width 178 height 14
click at [91, 261] on div "[US_STATE] Courts" at bounding box center [105, 269] width 209 height 31
click at [159, 301] on button "[US_STATE] Judiciary Case Search" at bounding box center [99, 297] width 180 height 12
click at [339, 215] on div at bounding box center [888, 481] width 1358 height 783
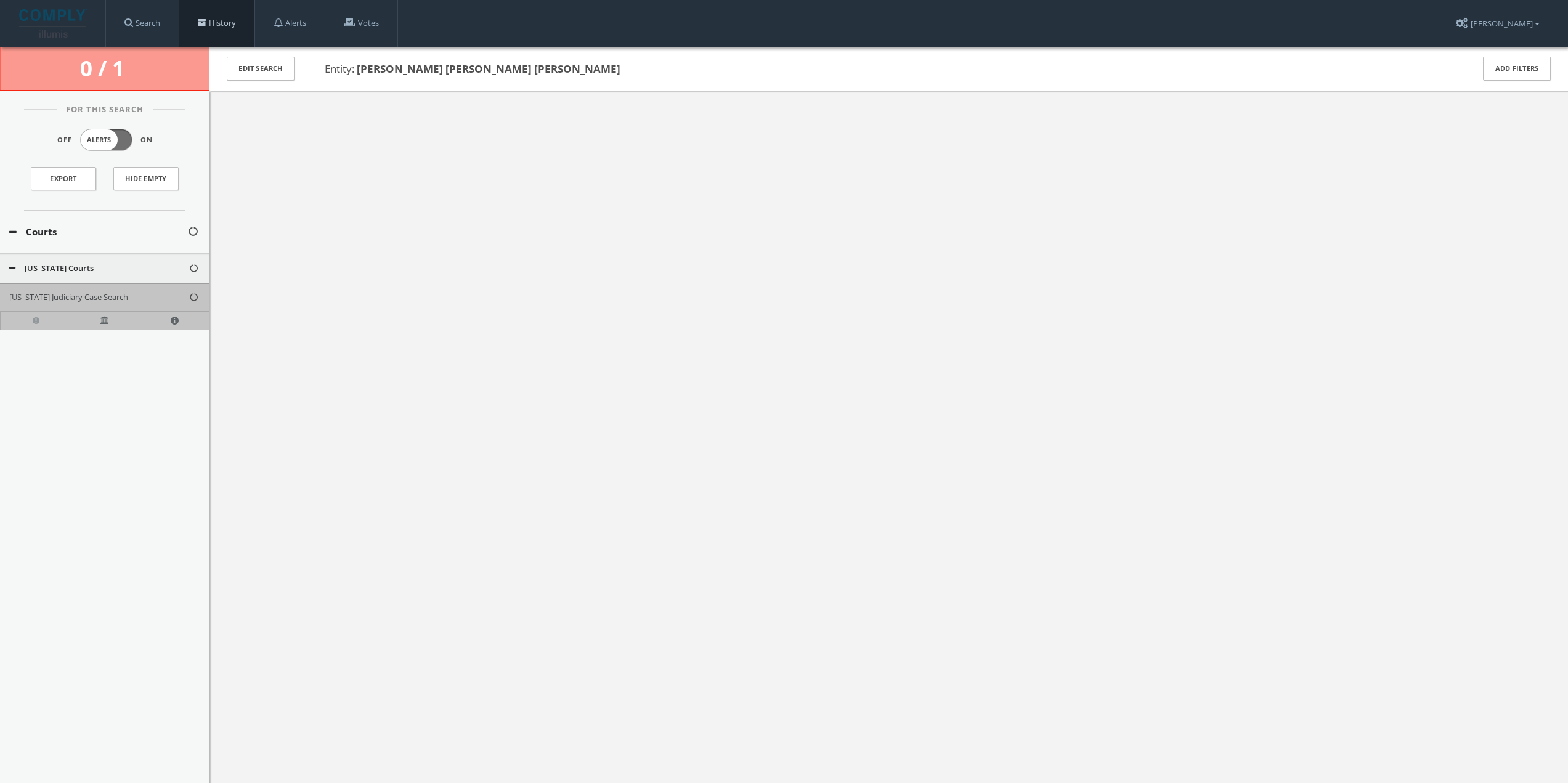
click at [243, 26] on link "History" at bounding box center [217, 23] width 75 height 47
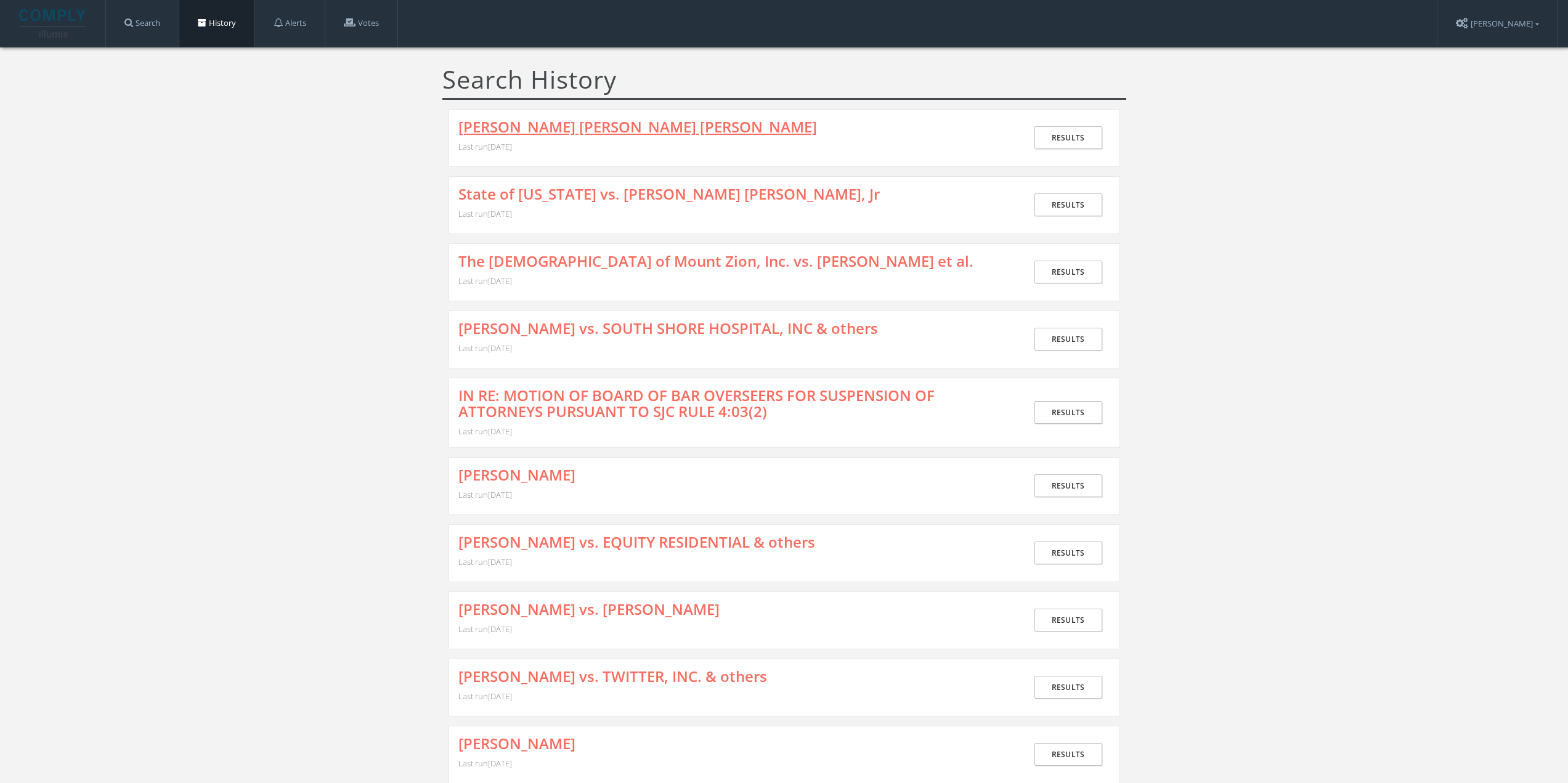
click at [511, 129] on link "[PERSON_NAME] [PERSON_NAME] [PERSON_NAME]" at bounding box center [637, 127] width 358 height 16
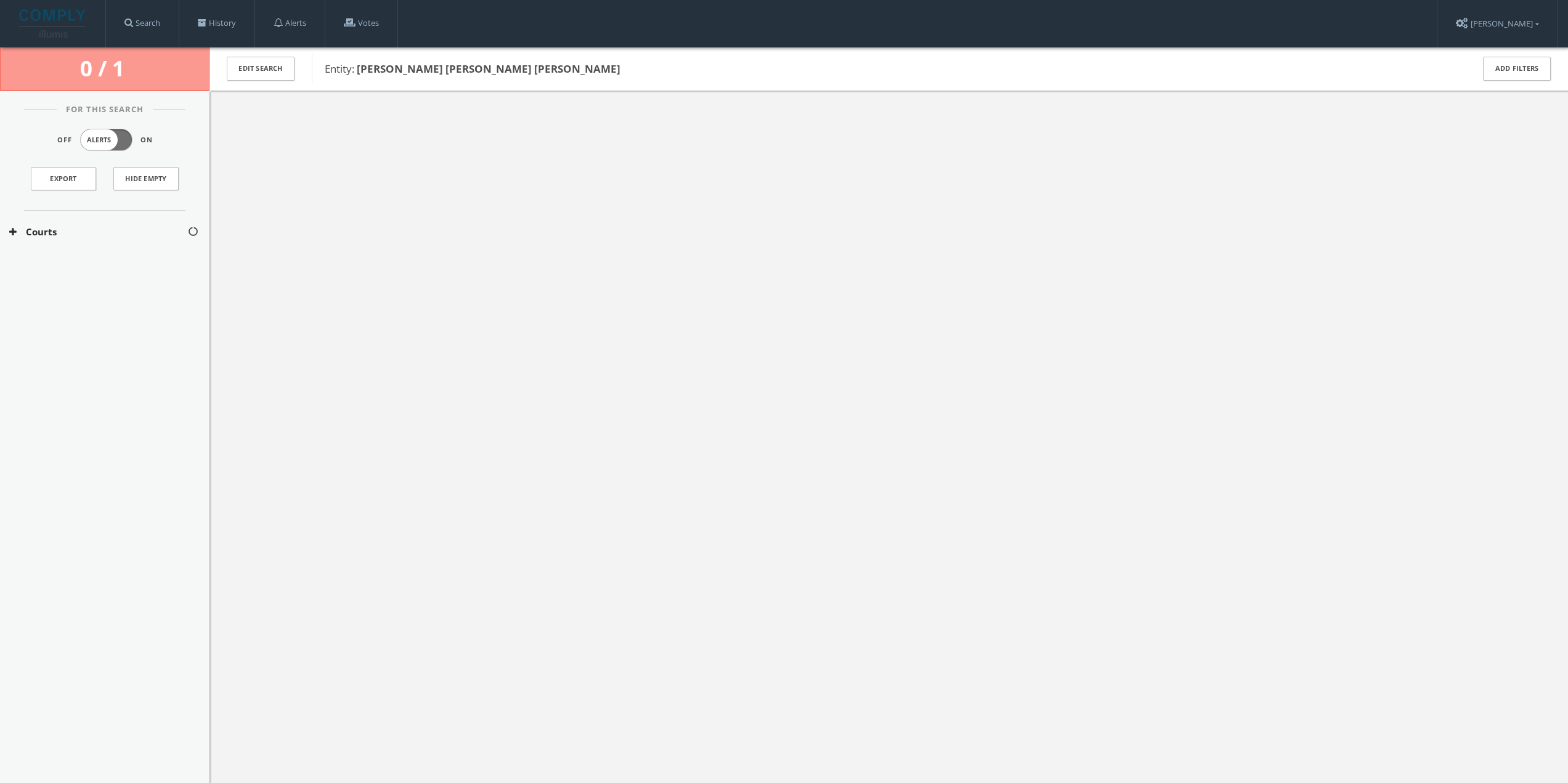
click at [90, 234] on button "Courts" at bounding box center [98, 232] width 178 height 14
click at [80, 258] on div "[US_STATE] Courts" at bounding box center [105, 269] width 209 height 31
click at [83, 269] on button "[US_STATE] Courts" at bounding box center [99, 268] width 180 height 12
click at [84, 273] on button "[US_STATE] Courts" at bounding box center [99, 268] width 180 height 12
click at [84, 297] on button "[US_STATE] Judiciary Case Search" at bounding box center [99, 297] width 180 height 12
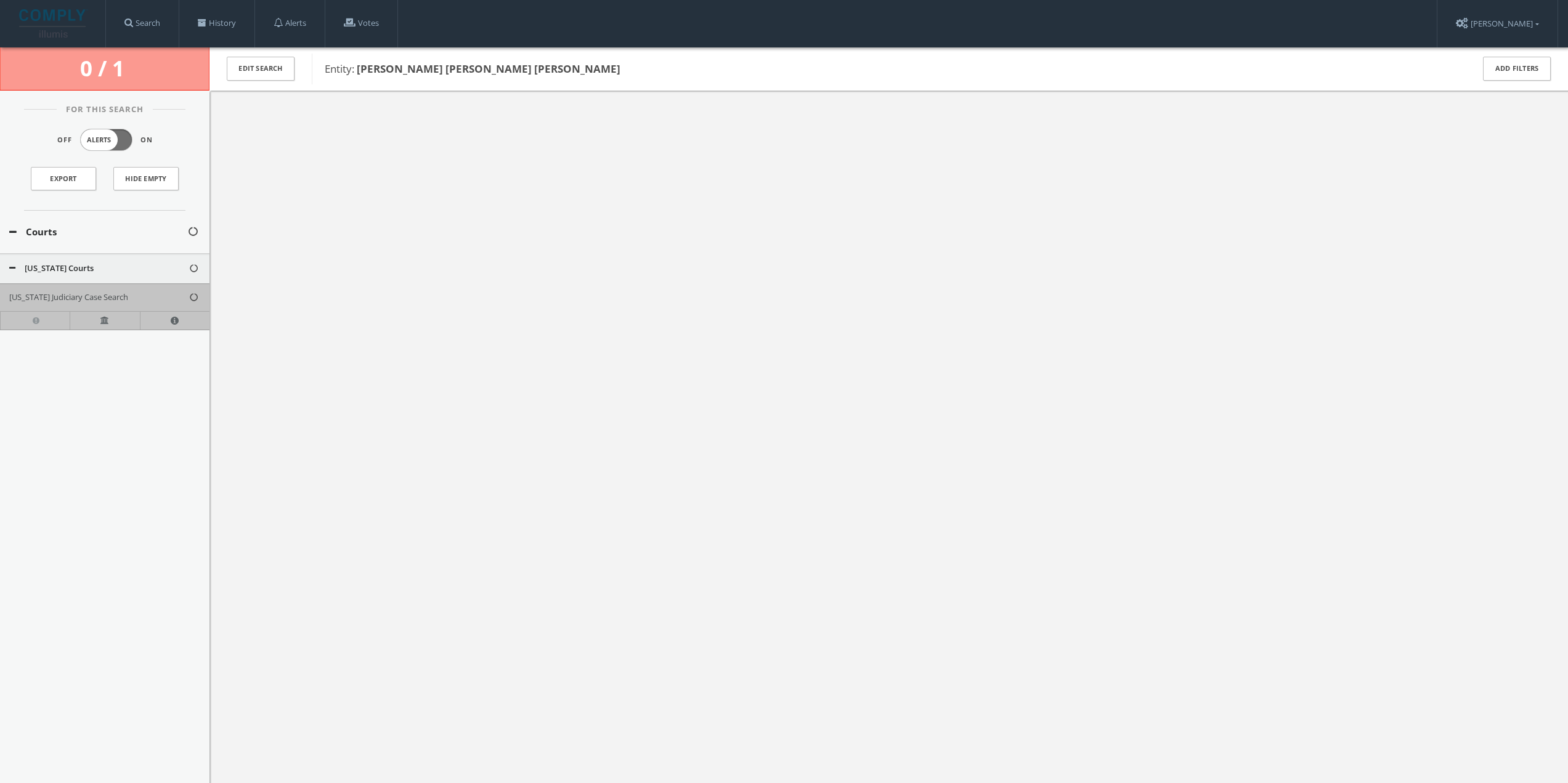
click at [359, 293] on div at bounding box center [888, 481] width 1358 height 783
click at [985, 525] on div at bounding box center [888, 481] width 1358 height 783
click at [281, 346] on div at bounding box center [888, 481] width 1358 height 783
click at [223, 18] on link "History" at bounding box center [217, 23] width 75 height 47
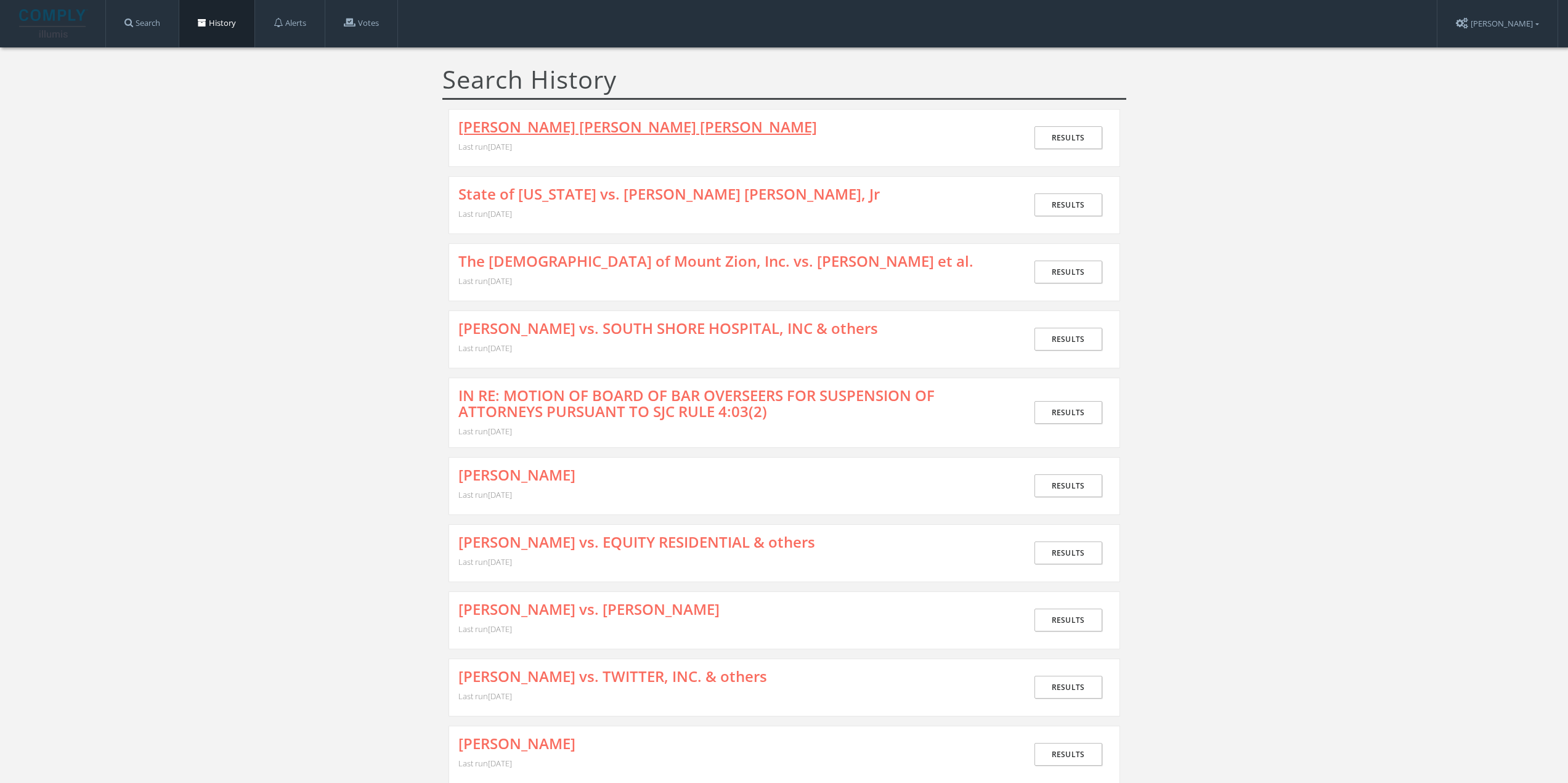
click at [552, 134] on link "[PERSON_NAME] [PERSON_NAME] [PERSON_NAME]" at bounding box center [637, 127] width 358 height 16
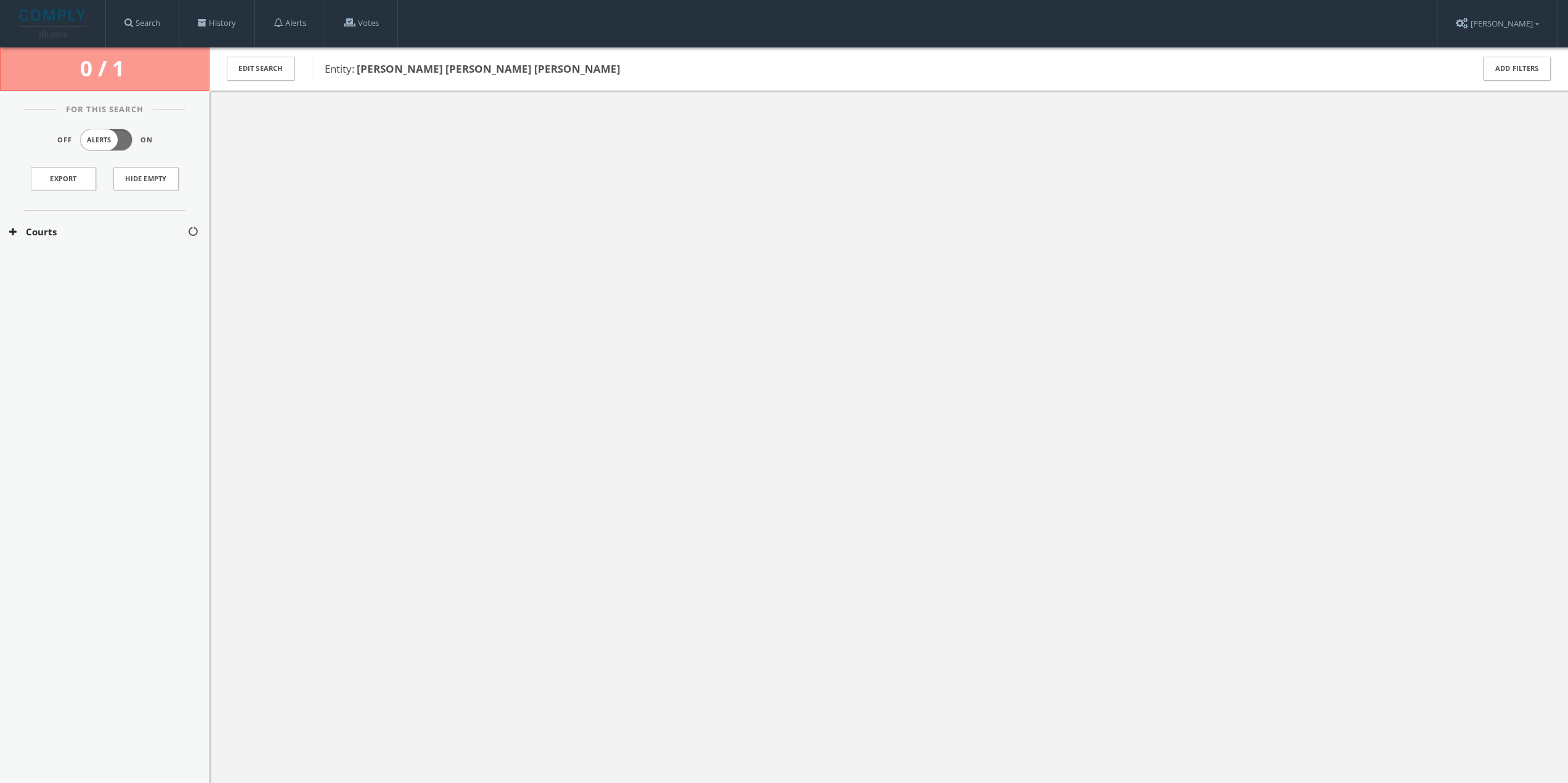
click at [54, 234] on button "Courts" at bounding box center [98, 232] width 178 height 14
click at [31, 267] on button "[US_STATE] Courts" at bounding box center [99, 268] width 180 height 12
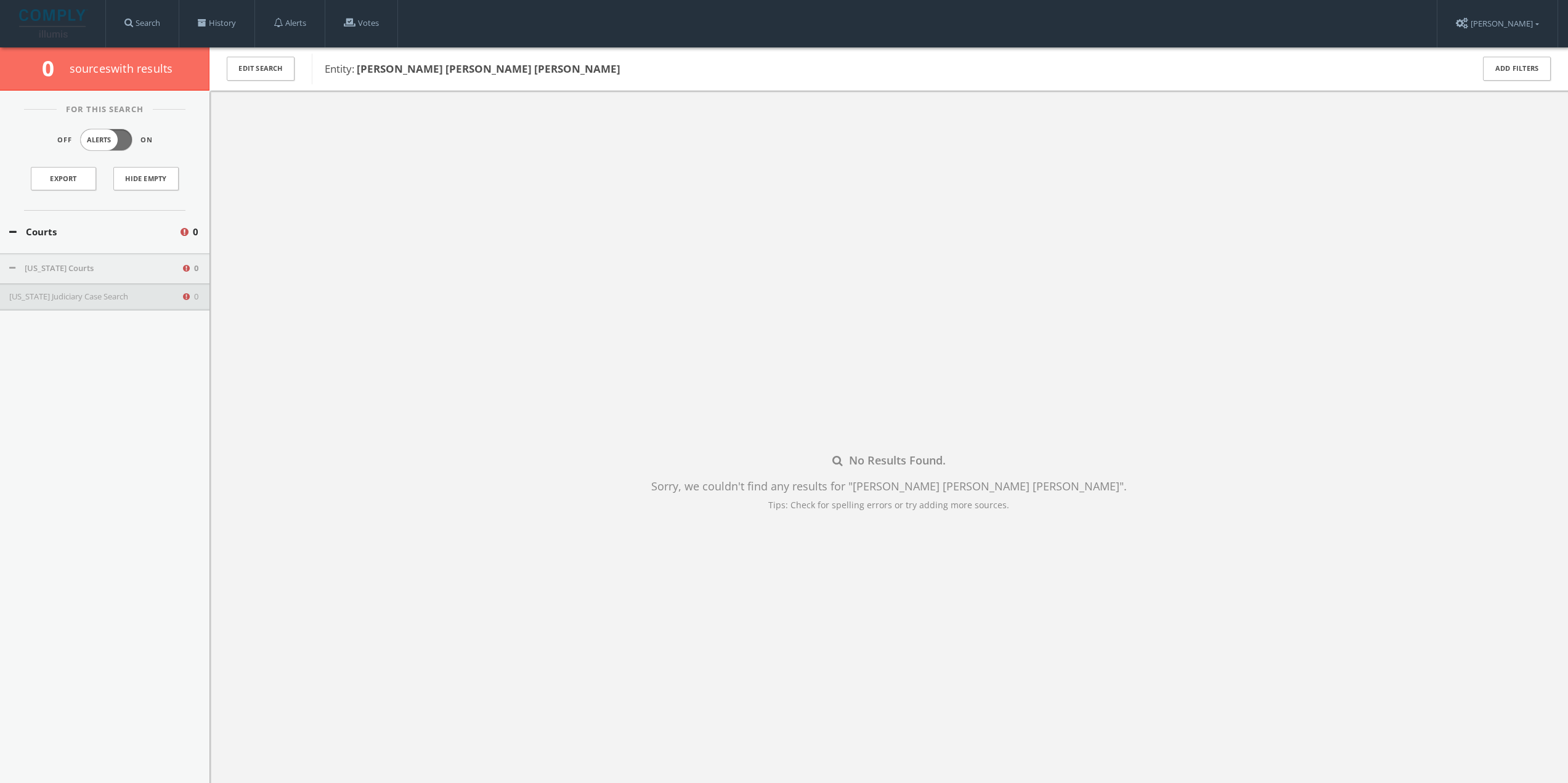
click at [399, 351] on div "No Results Found. Sorry, we couldn't find any results for " [PERSON_NAME] [PERS…" at bounding box center [888, 481] width 1358 height 783
click at [123, 295] on button "[US_STATE] Judiciary Case Search" at bounding box center [95, 297] width 172 height 12
